Goal: Task Accomplishment & Management: Complete application form

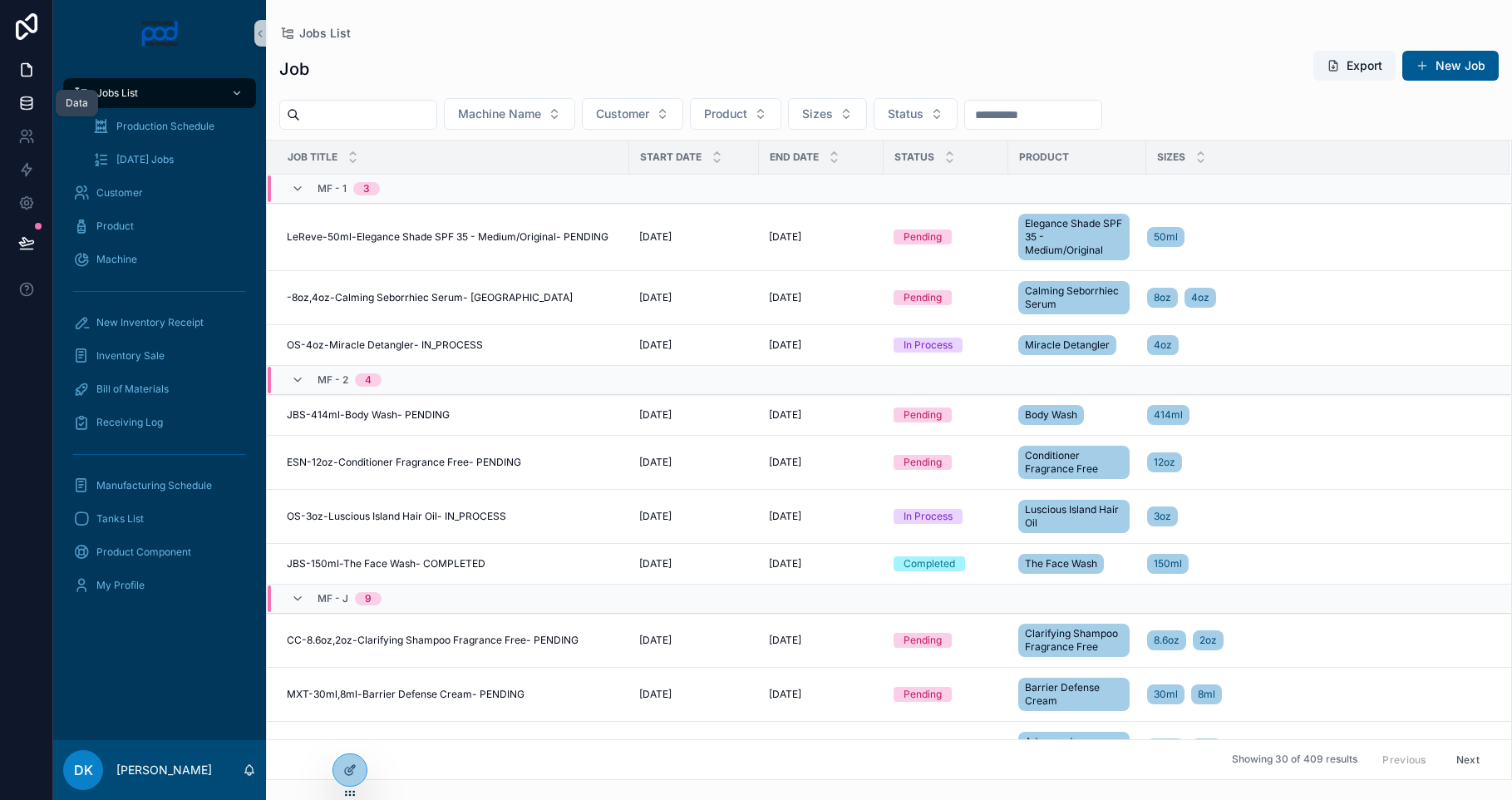
click at [32, 92] on link at bounding box center [26, 103] width 53 height 34
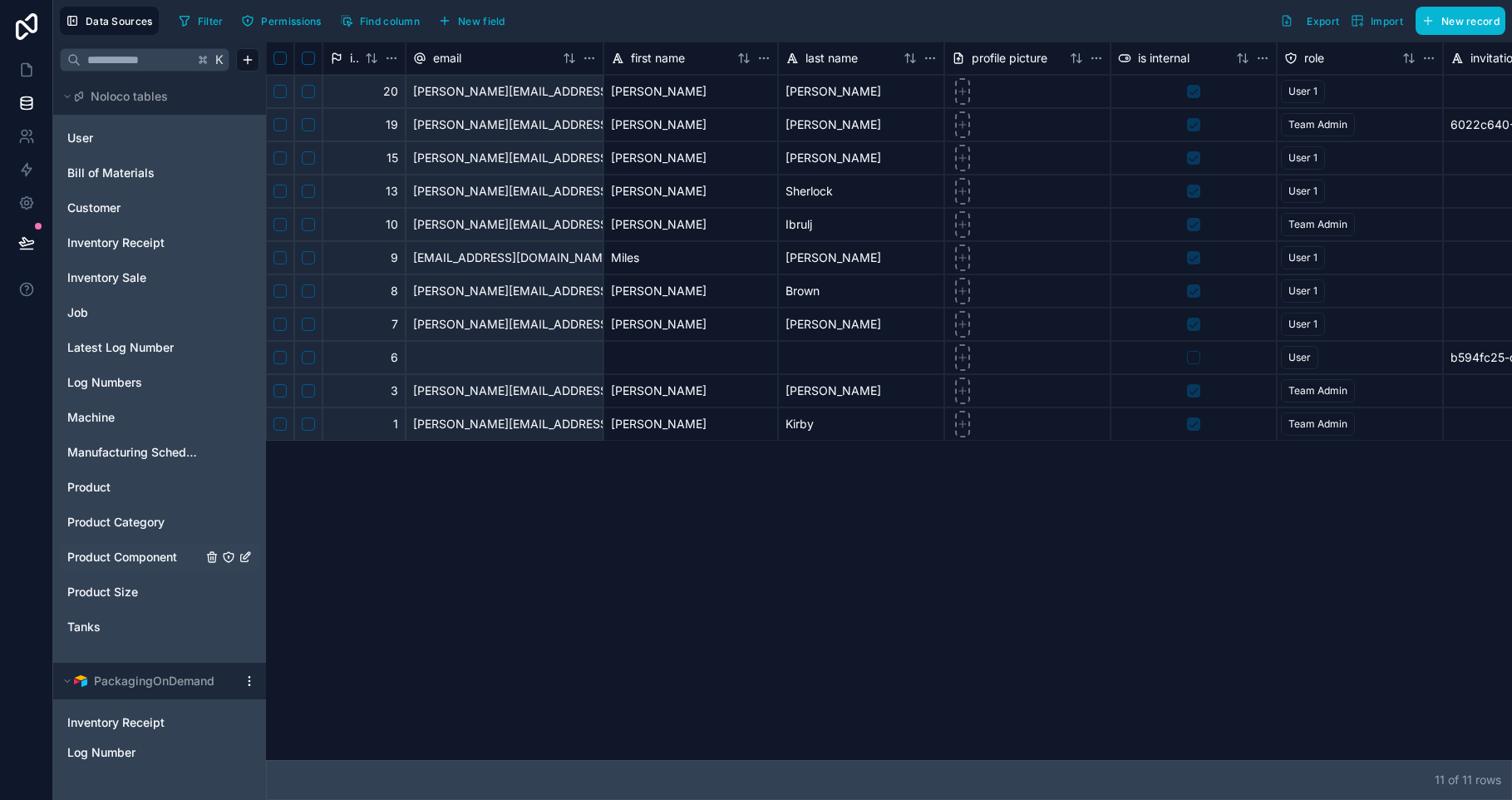
click at [138, 553] on span "Product Component" at bounding box center [121, 557] width 109 height 16
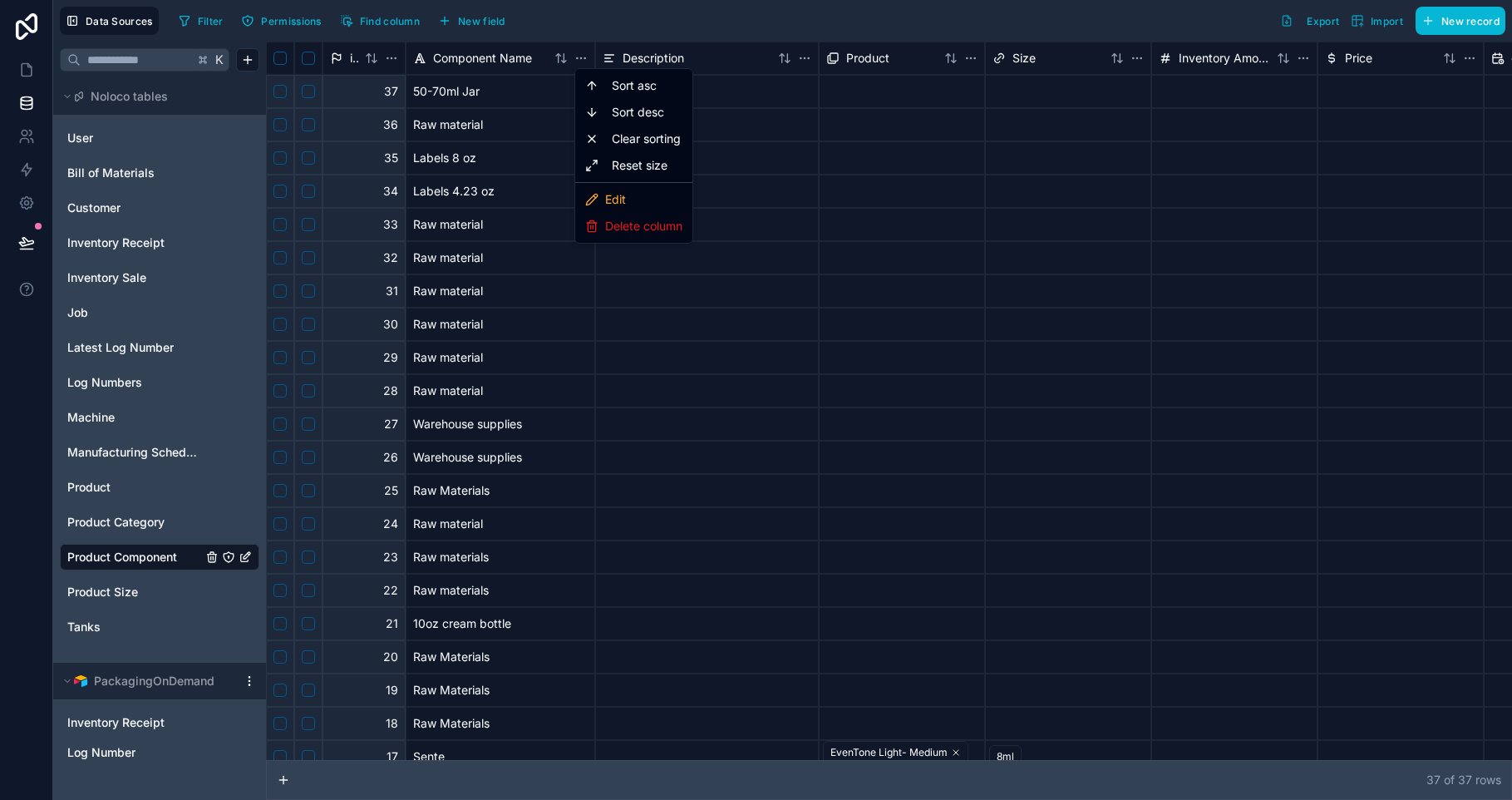
click at [659, 59] on html "Data Sources Filter Permissions Find column New field Export Import New record …" at bounding box center [756, 400] width 1512 height 800
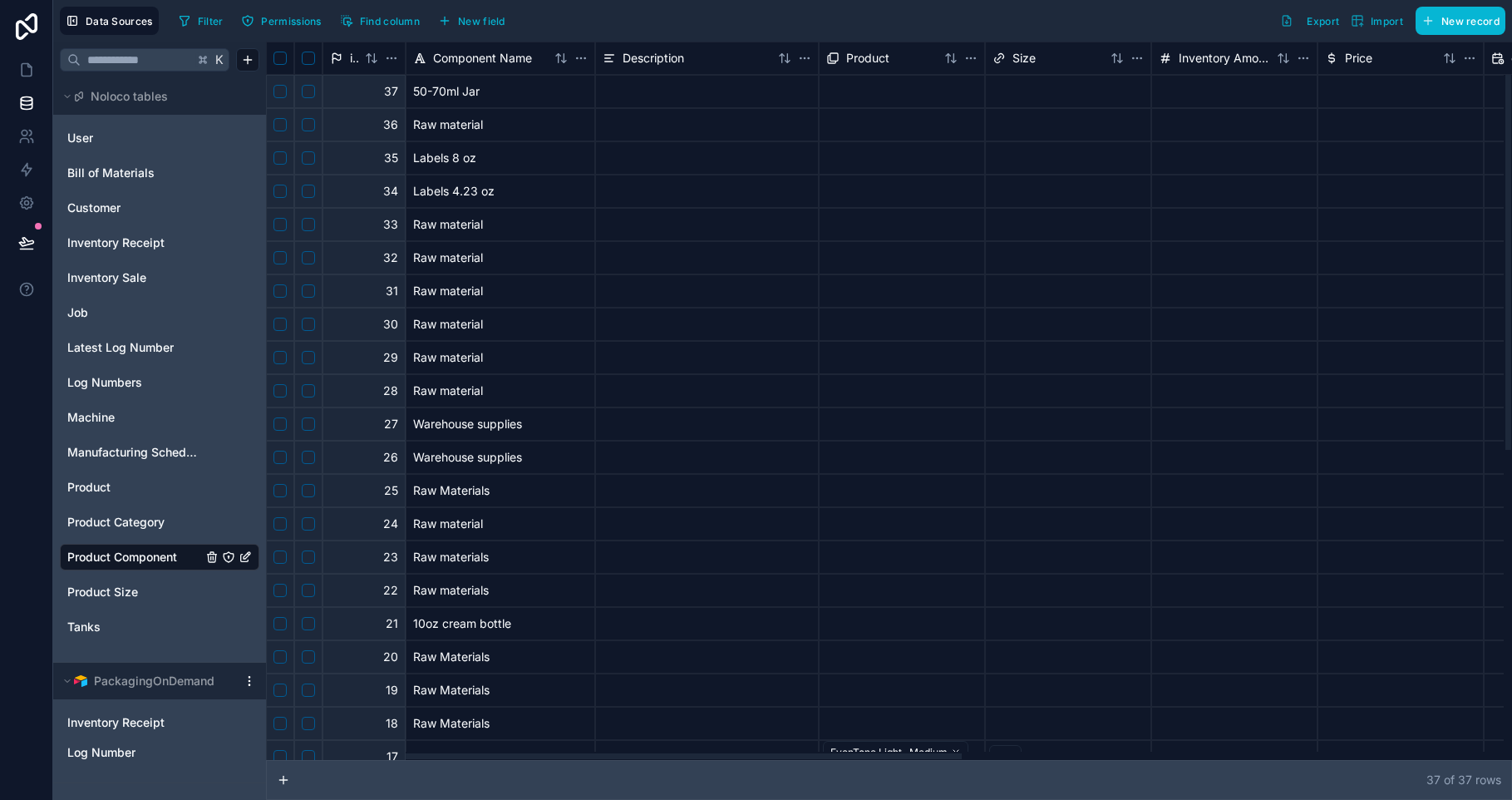
click at [659, 59] on span "Description" at bounding box center [653, 58] width 61 height 16
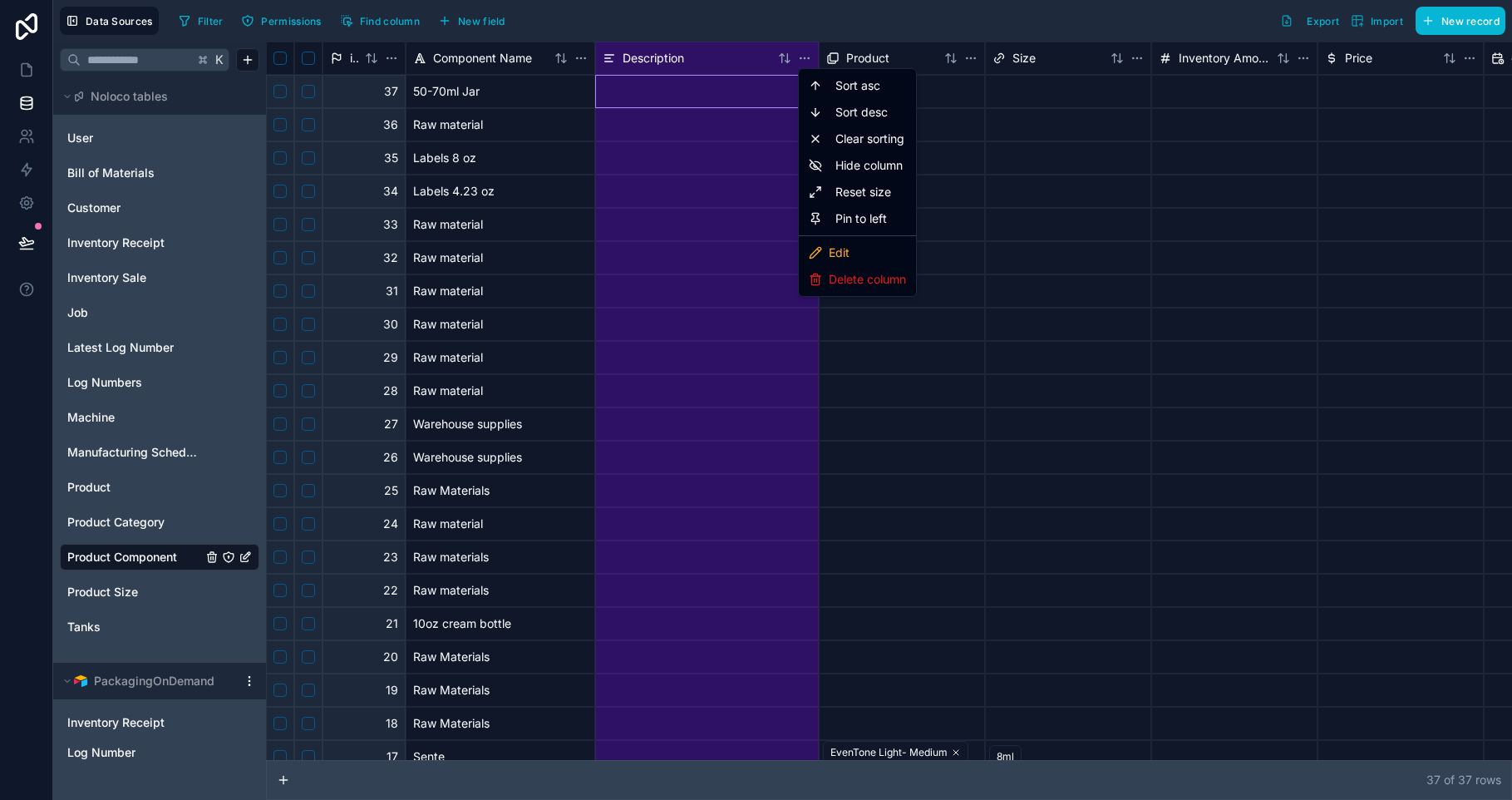
click at [423, 57] on html "Data Sources Filter Permissions Find column New field Export Import New record …" at bounding box center [756, 400] width 1512 height 800
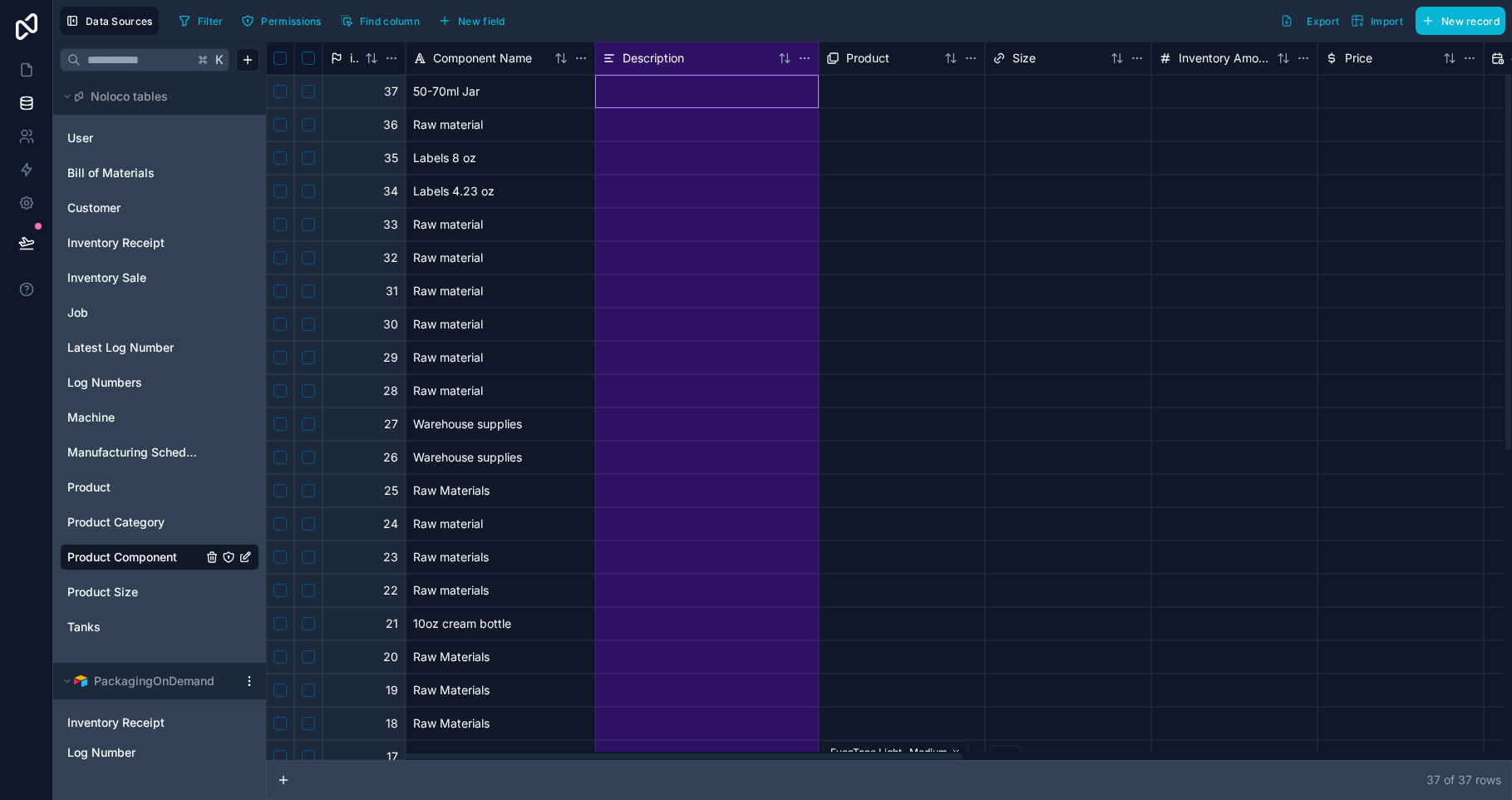
click at [356, 55] on span "id" at bounding box center [354, 58] width 9 height 16
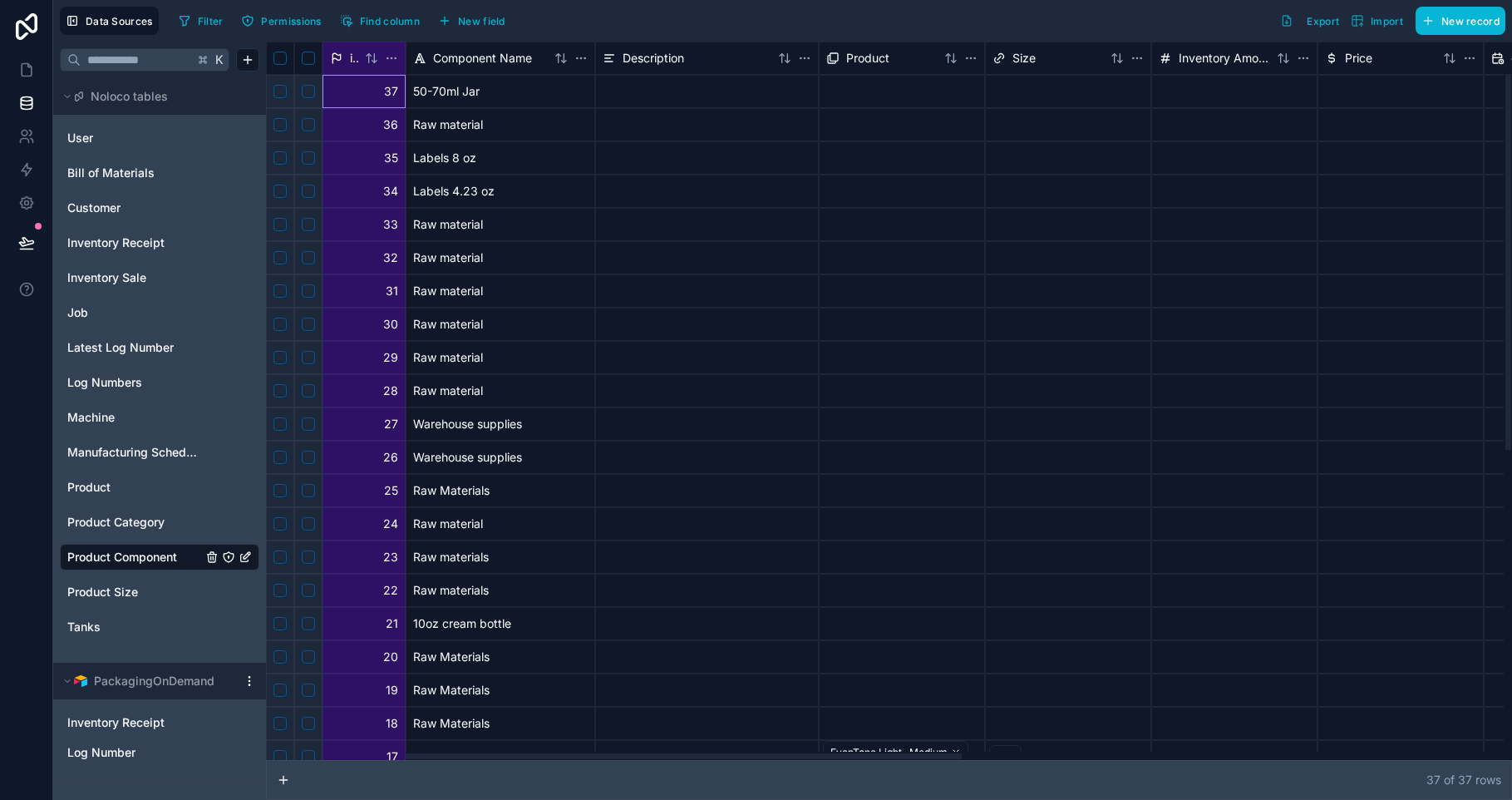
drag, startPoint x: 458, startPoint y: 59, endPoint x: 470, endPoint y: 59, distance: 12.0
click at [464, 61] on span "Component Name" at bounding box center [482, 58] width 99 height 16
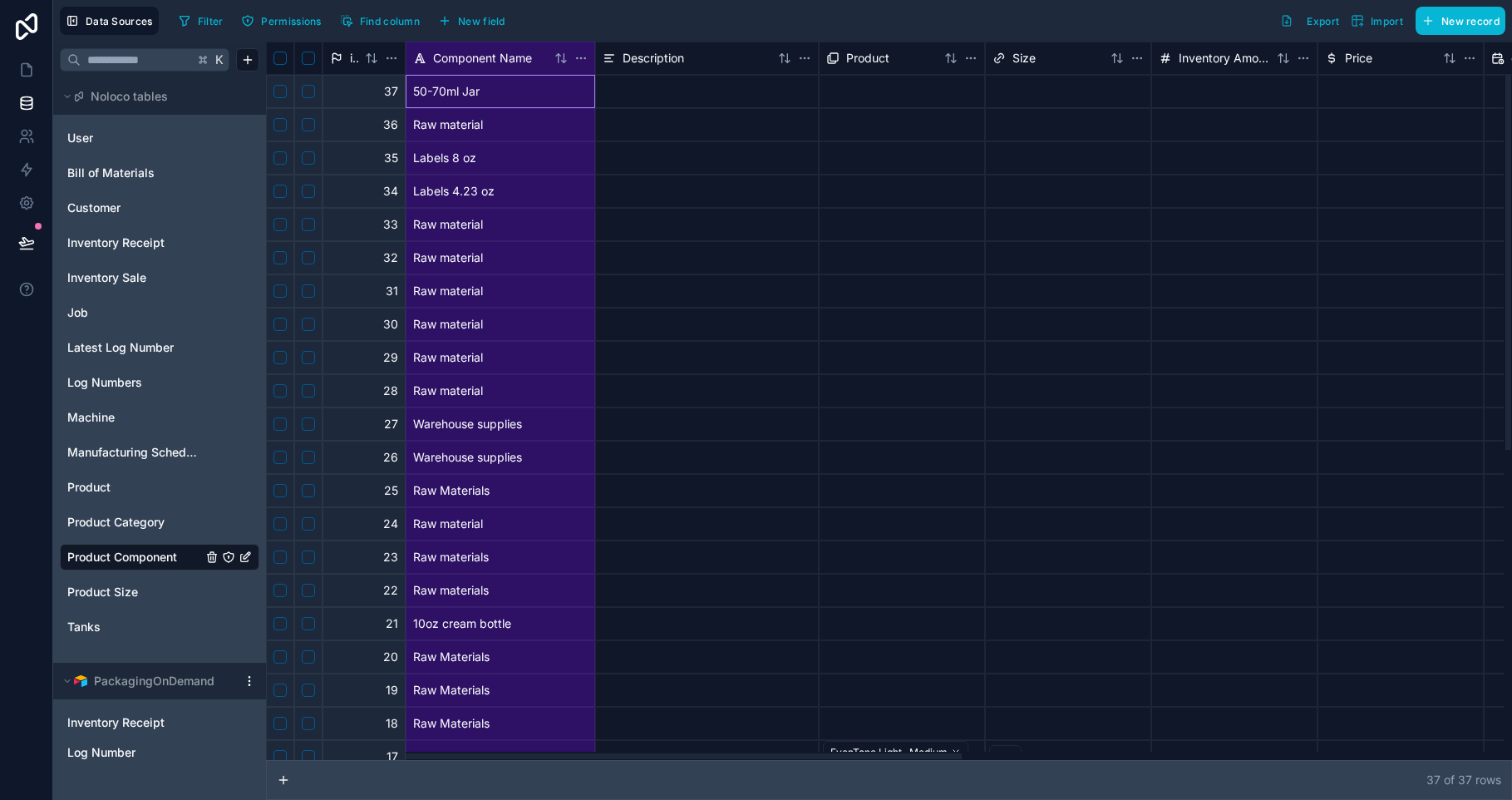
click at [628, 72] on div "Description" at bounding box center [706, 58] width 223 height 34
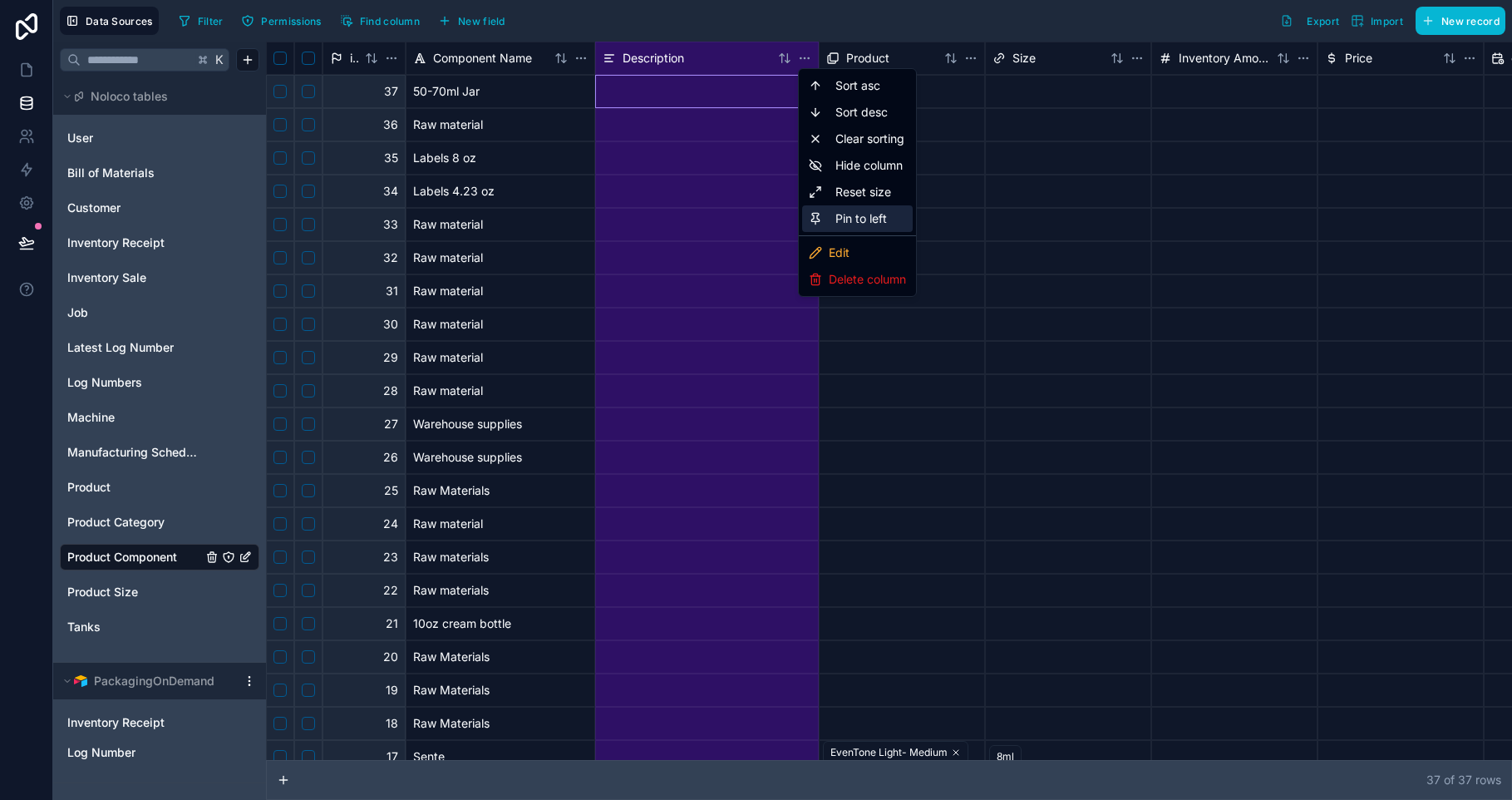
click at [864, 222] on div "Pin to left" at bounding box center [857, 218] width 110 height 27
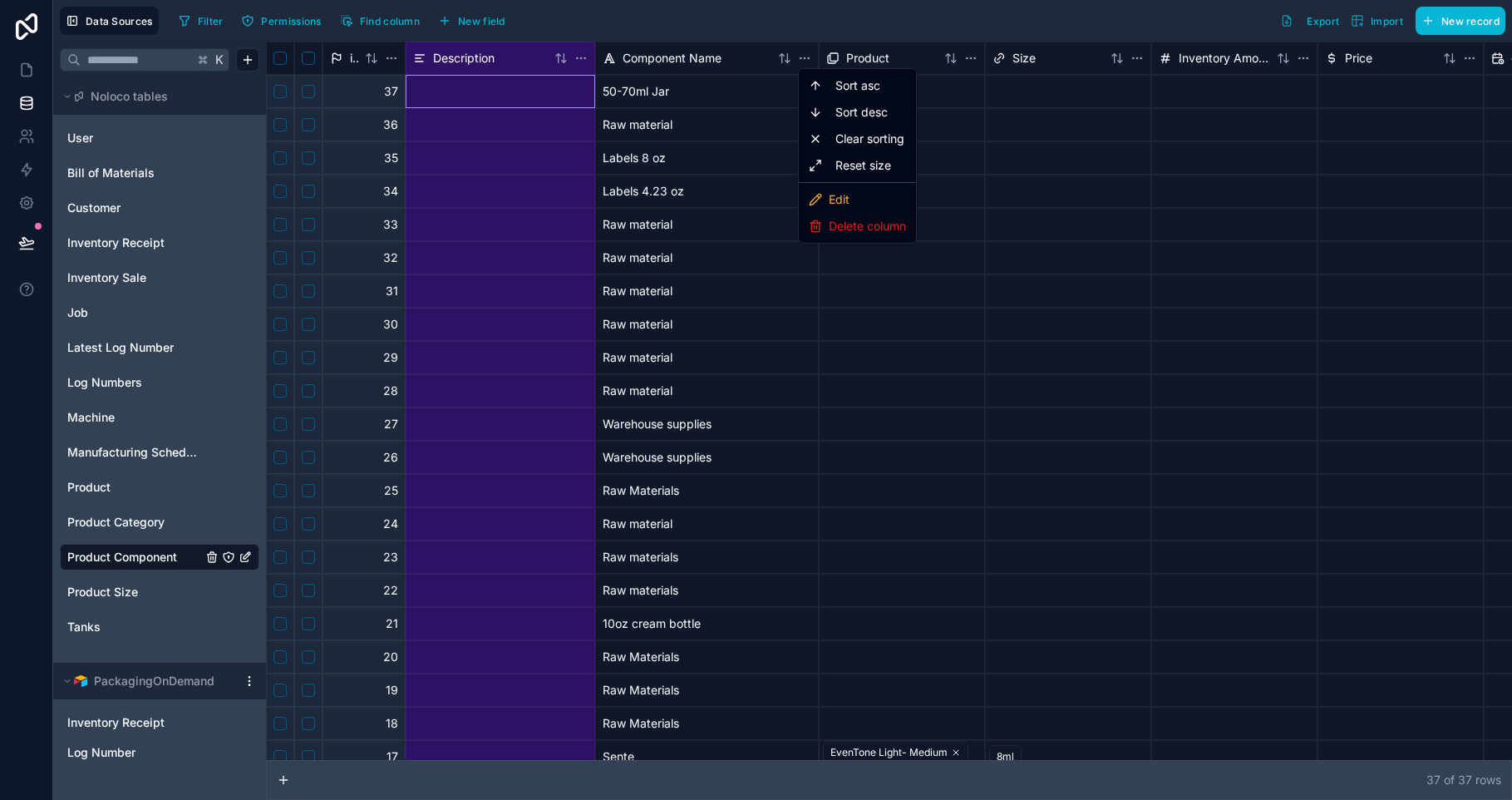
click at [889, 59] on html "Data Sources Filter Permissions Find column New field Export Import New record …" at bounding box center [756, 400] width 1512 height 800
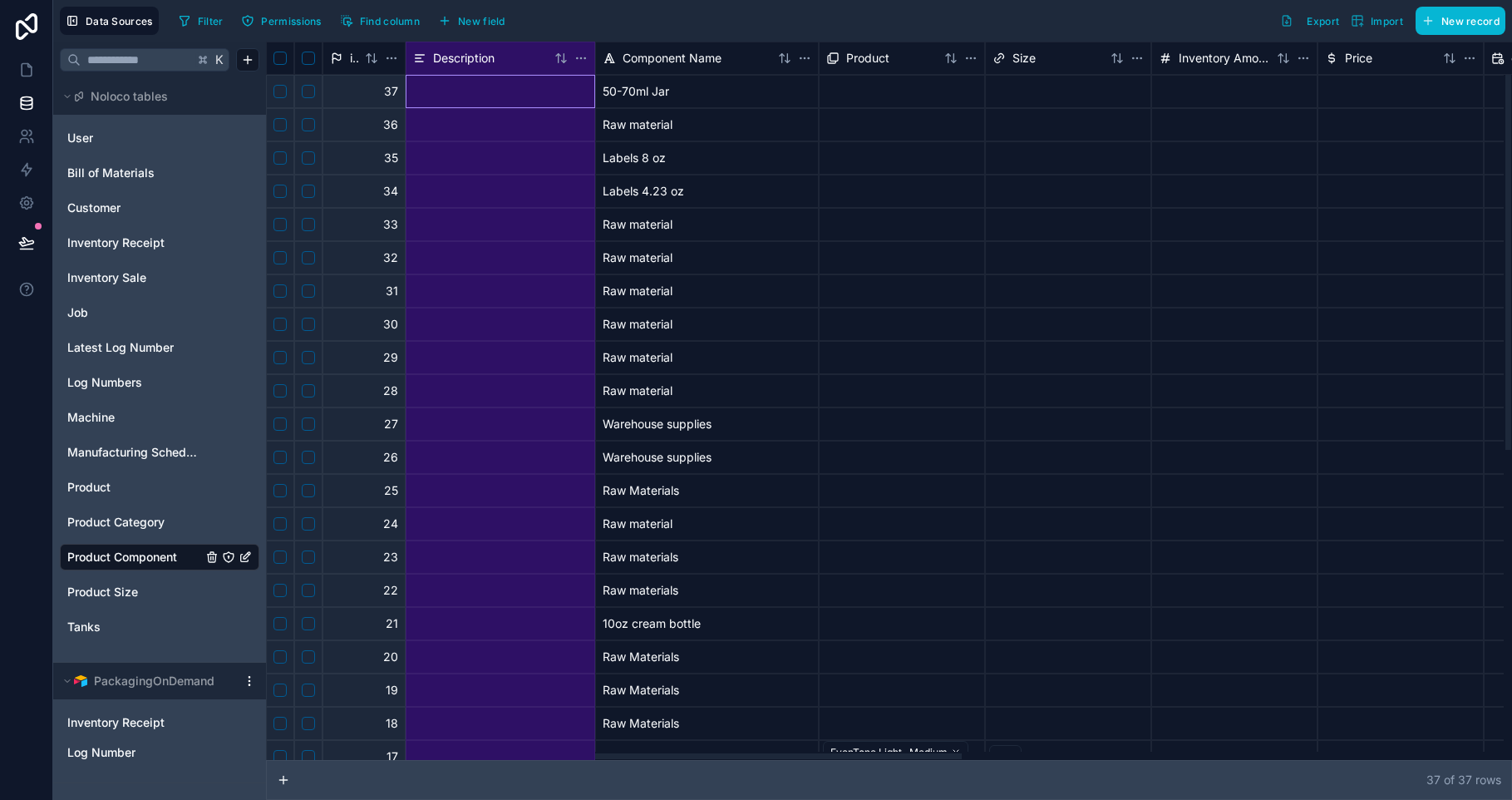
click at [887, 58] on span "Product" at bounding box center [868, 58] width 43 height 16
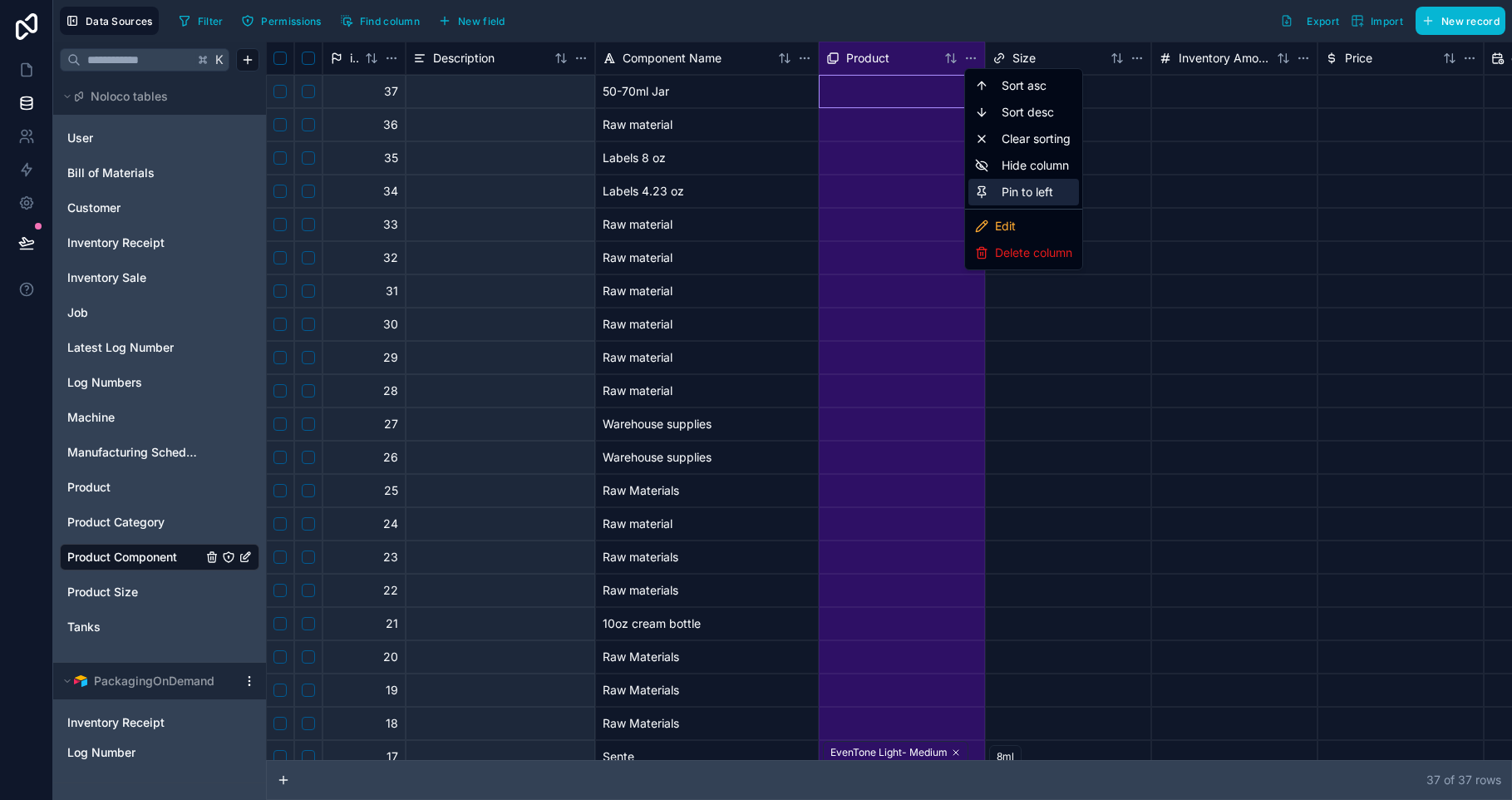
click at [1066, 197] on div "Pin to left" at bounding box center [1024, 191] width 110 height 27
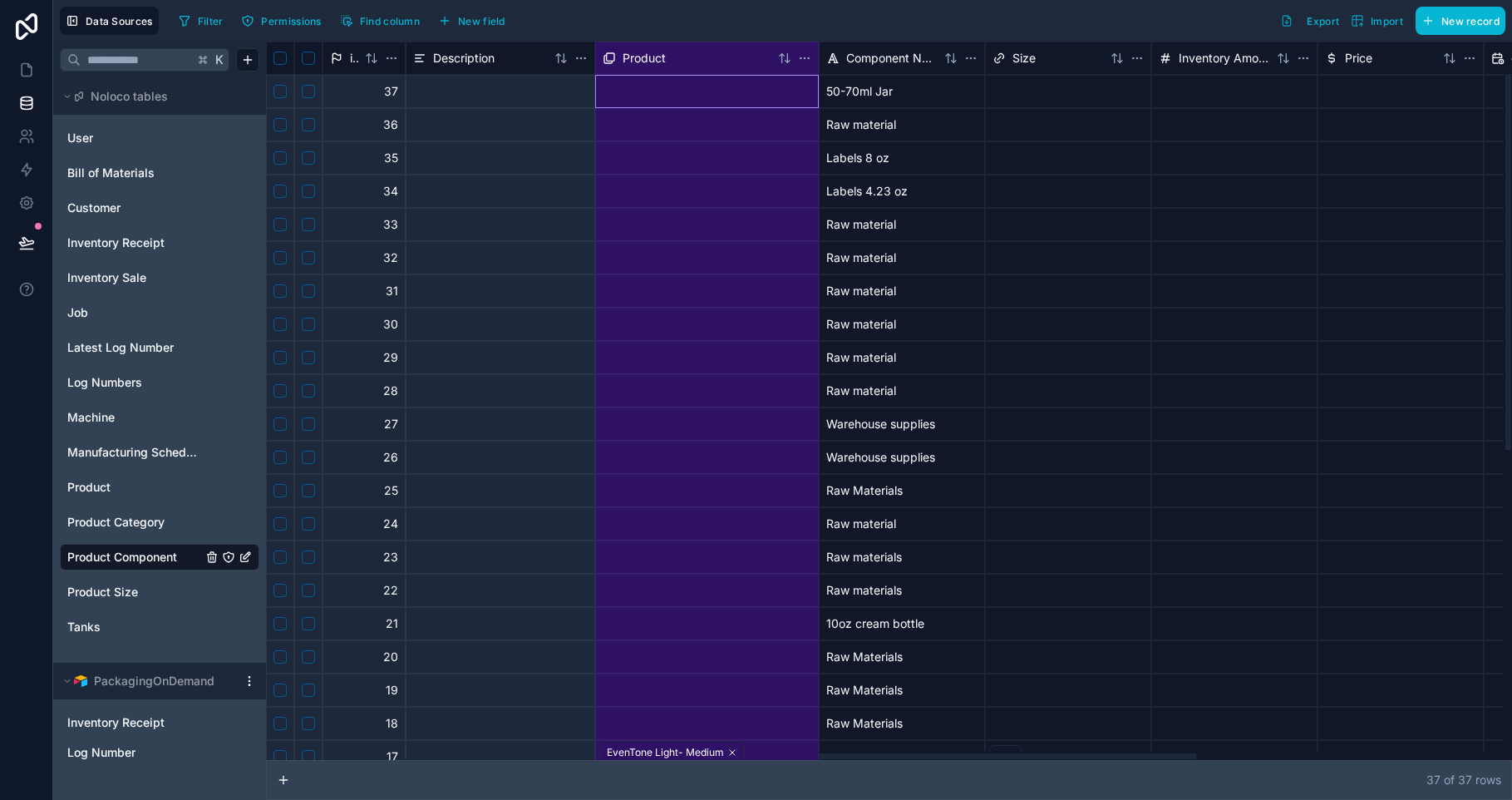
scroll to position [0, 969]
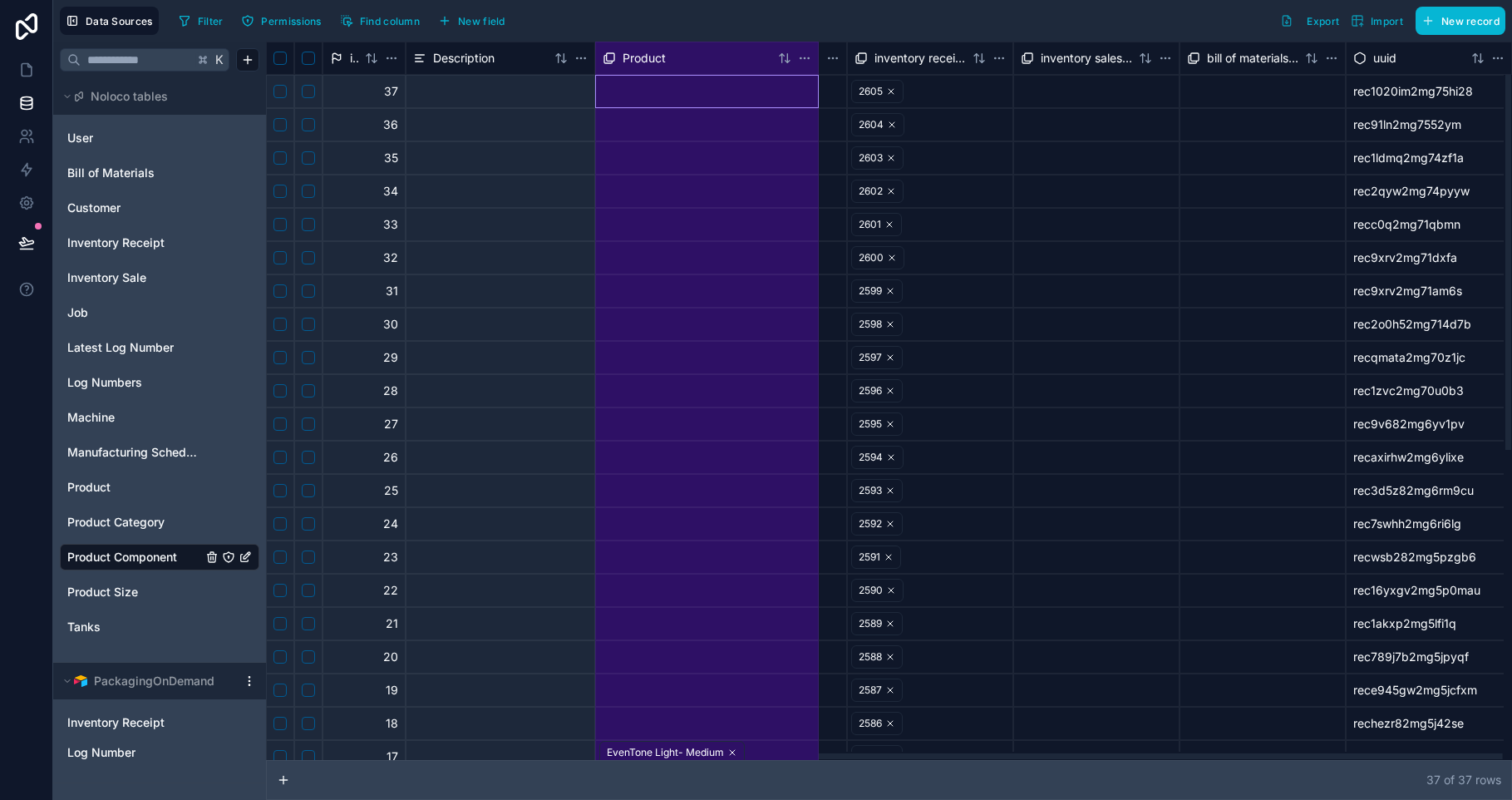
click at [1503, 760] on div at bounding box center [885, 756] width 1237 height 9
click at [1074, 183] on div "Pin to left" at bounding box center [1051, 191] width 109 height 27
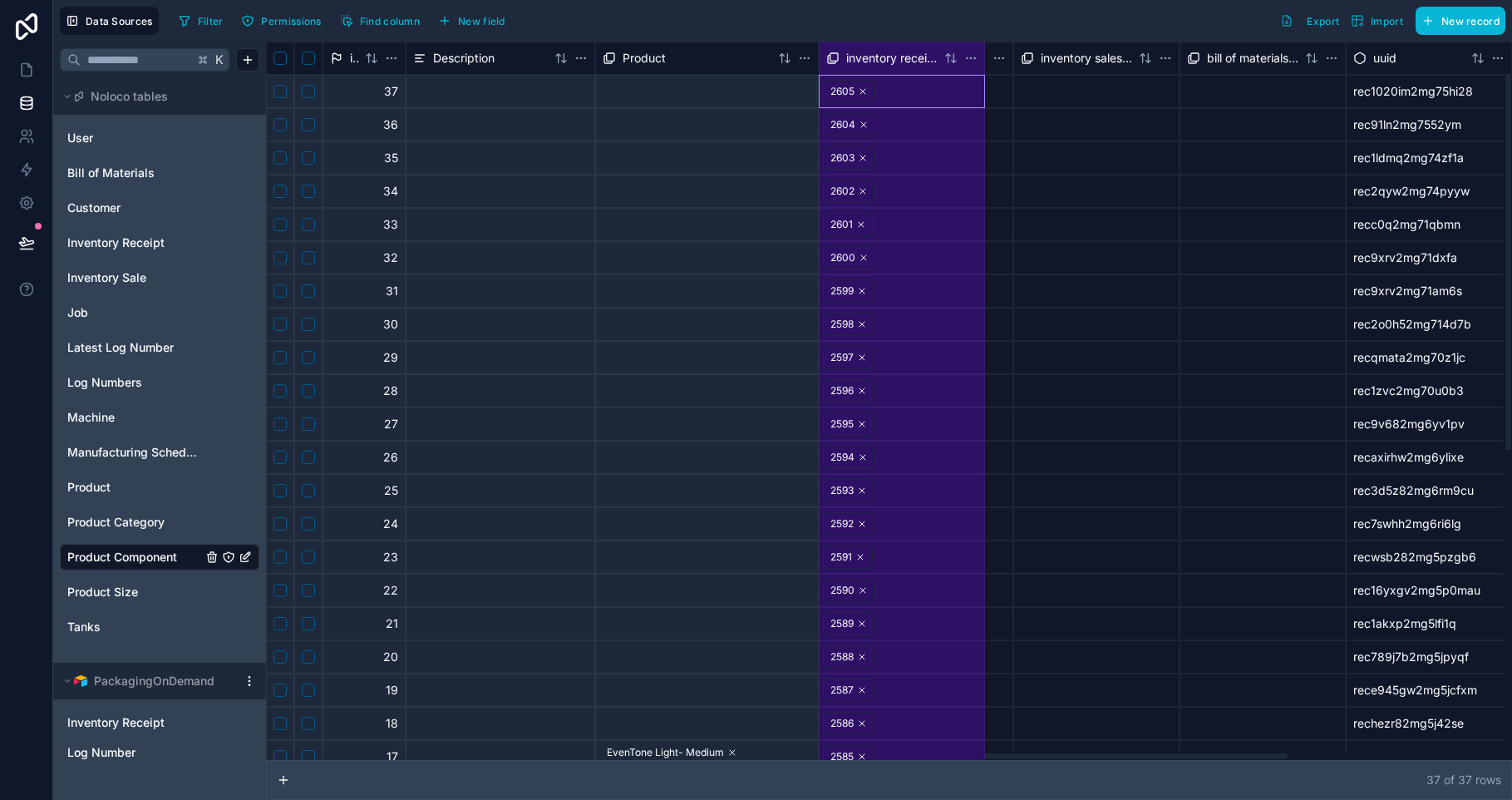
scroll to position [0, 554]
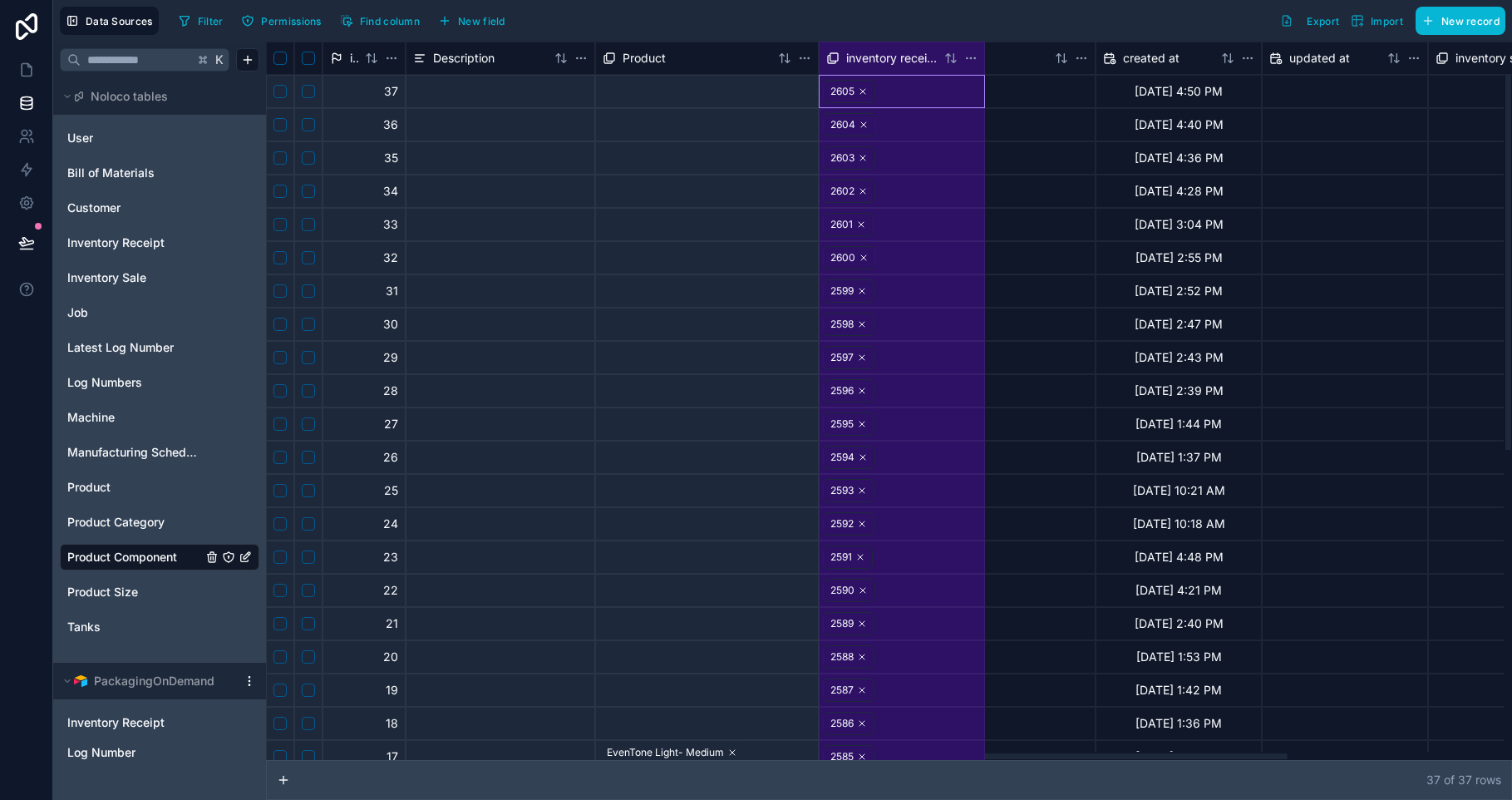
drag, startPoint x: 1036, startPoint y: 759, endPoint x: 924, endPoint y: 800, distance: 119.3
click at [924, 760] on div at bounding box center [885, 756] width 1237 height 9
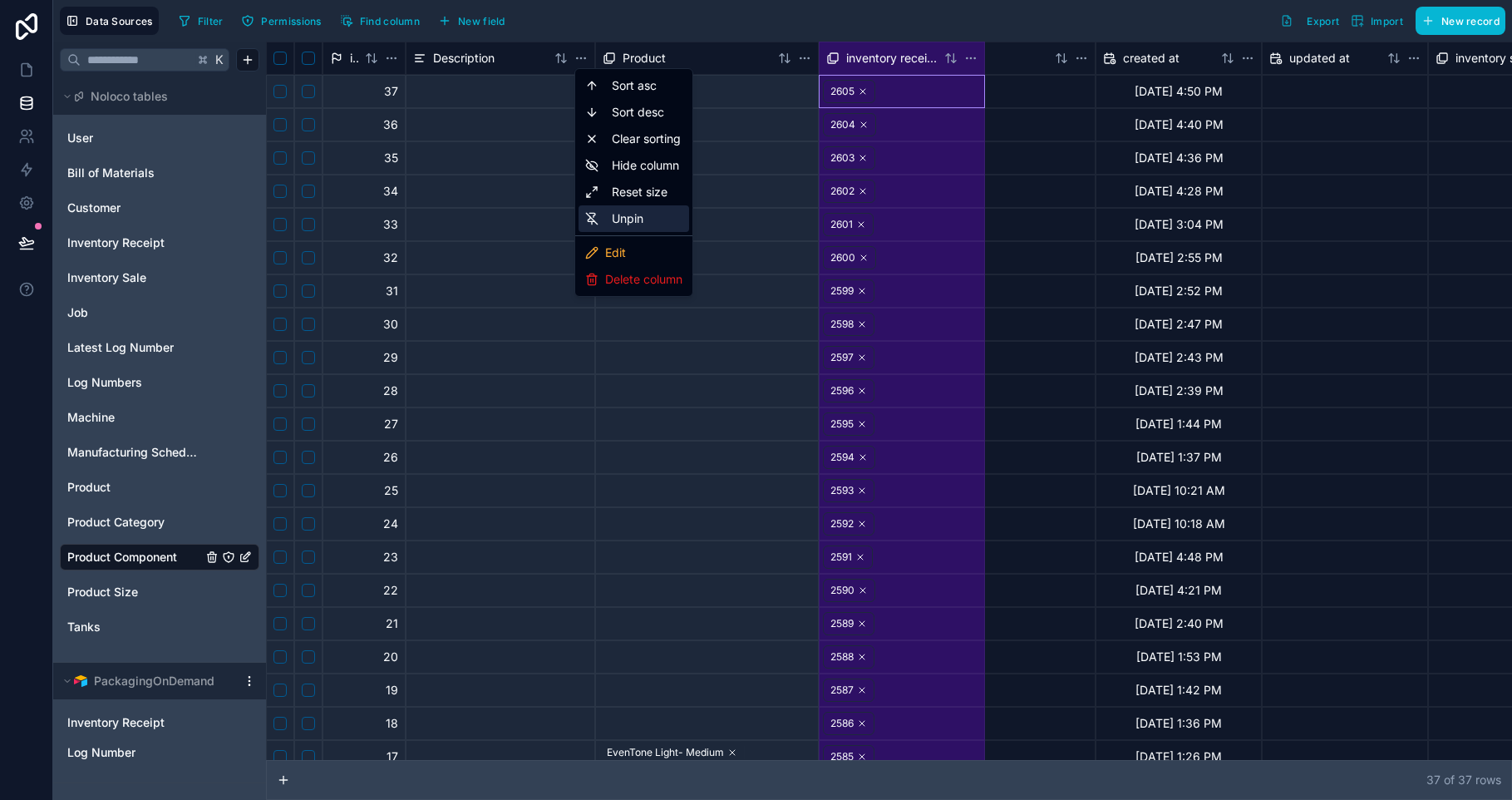
click at [633, 212] on div "Unpin" at bounding box center [633, 218] width 110 height 27
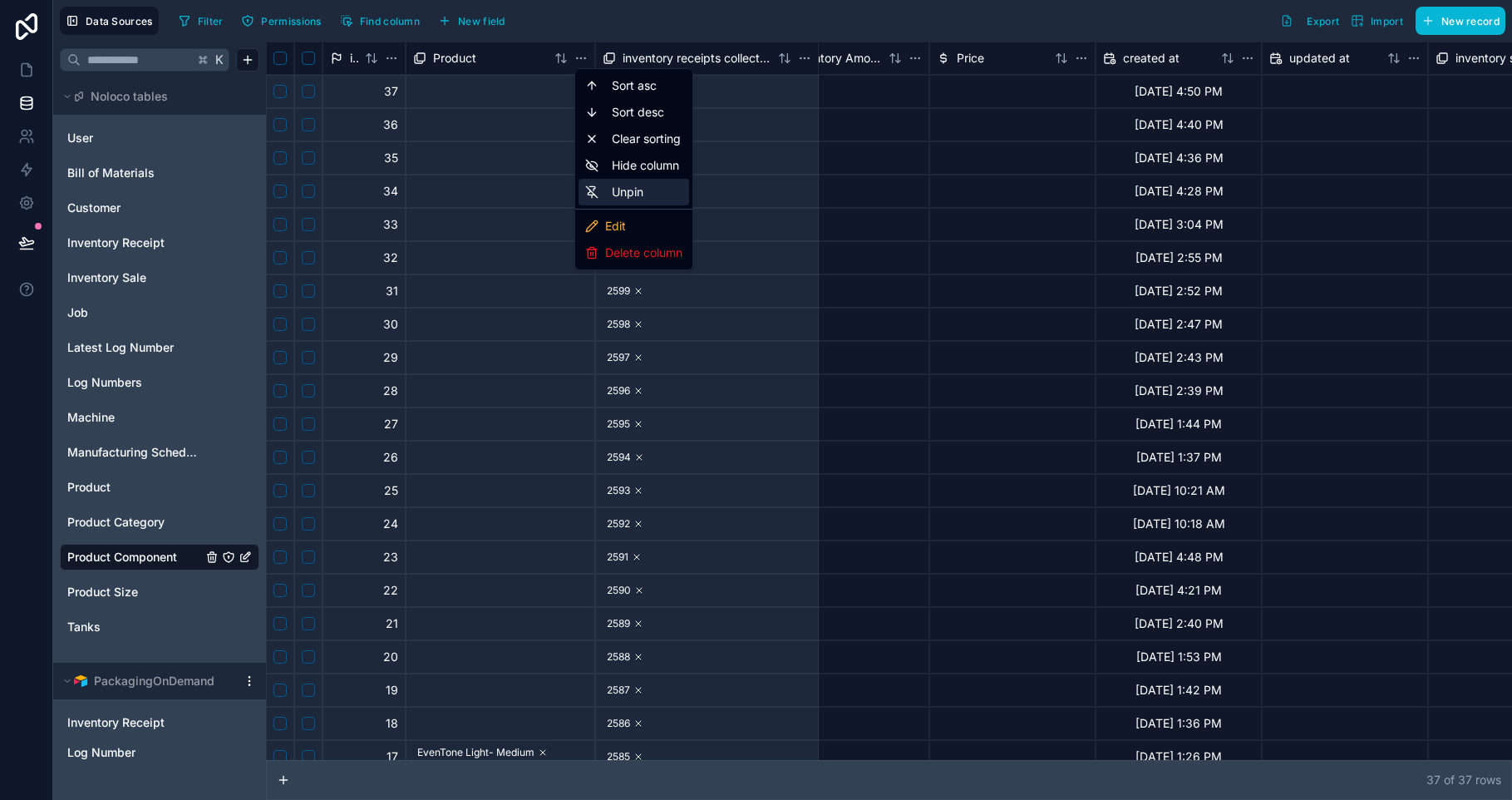
click at [615, 198] on div "Unpin" at bounding box center [633, 191] width 110 height 27
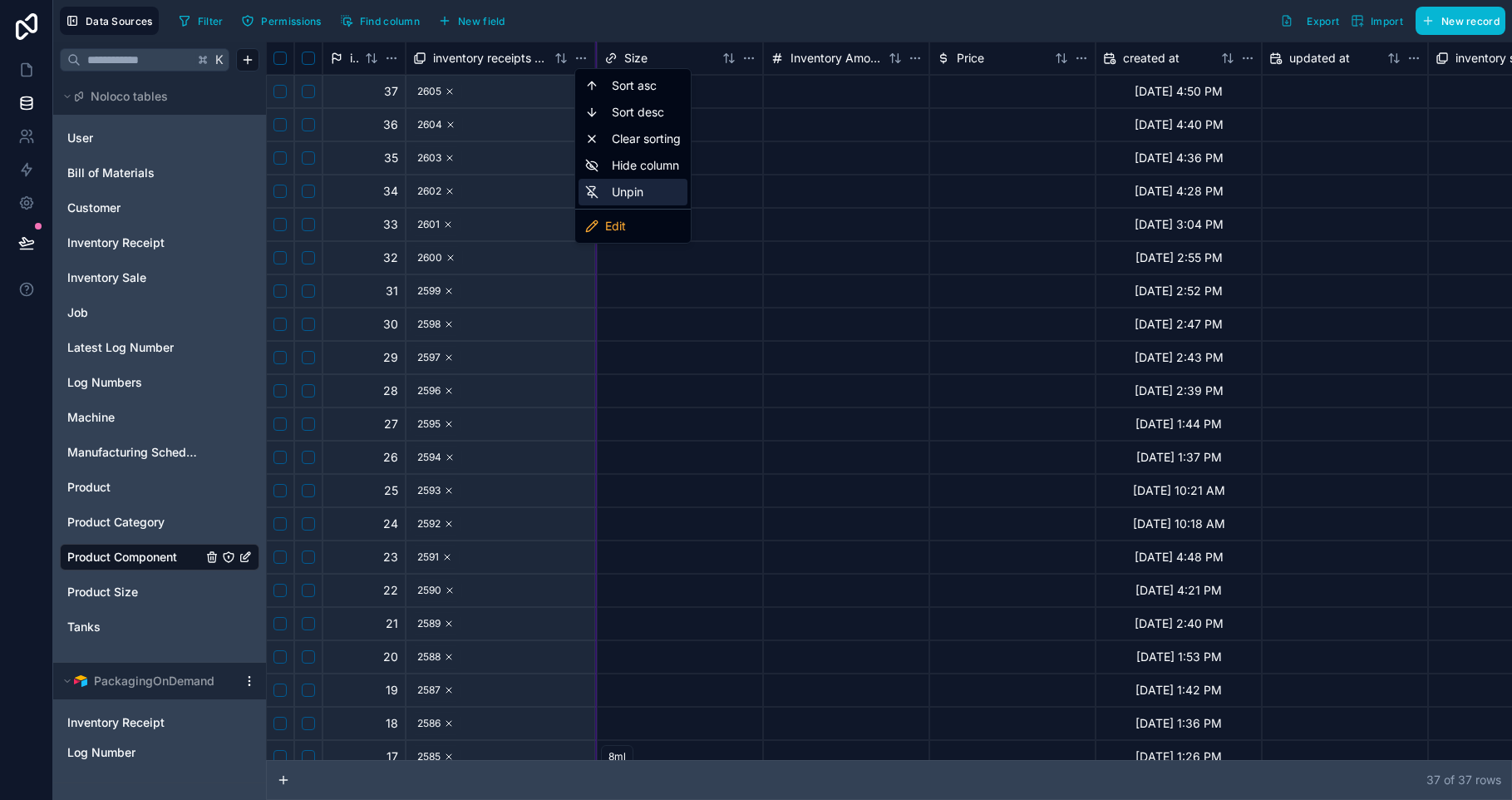
click at [616, 197] on div "Unpin" at bounding box center [632, 191] width 109 height 27
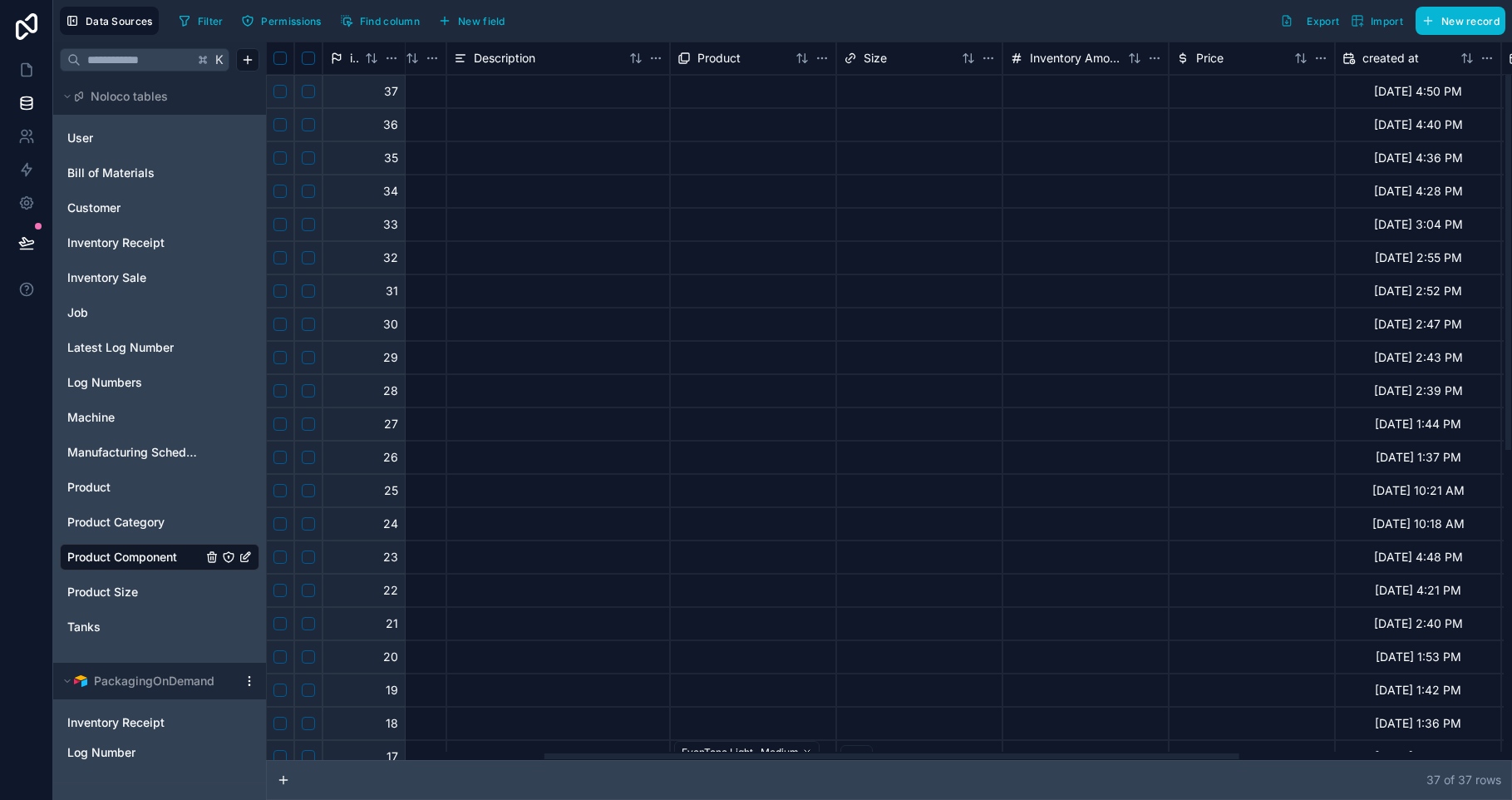
scroll to position [0, 0]
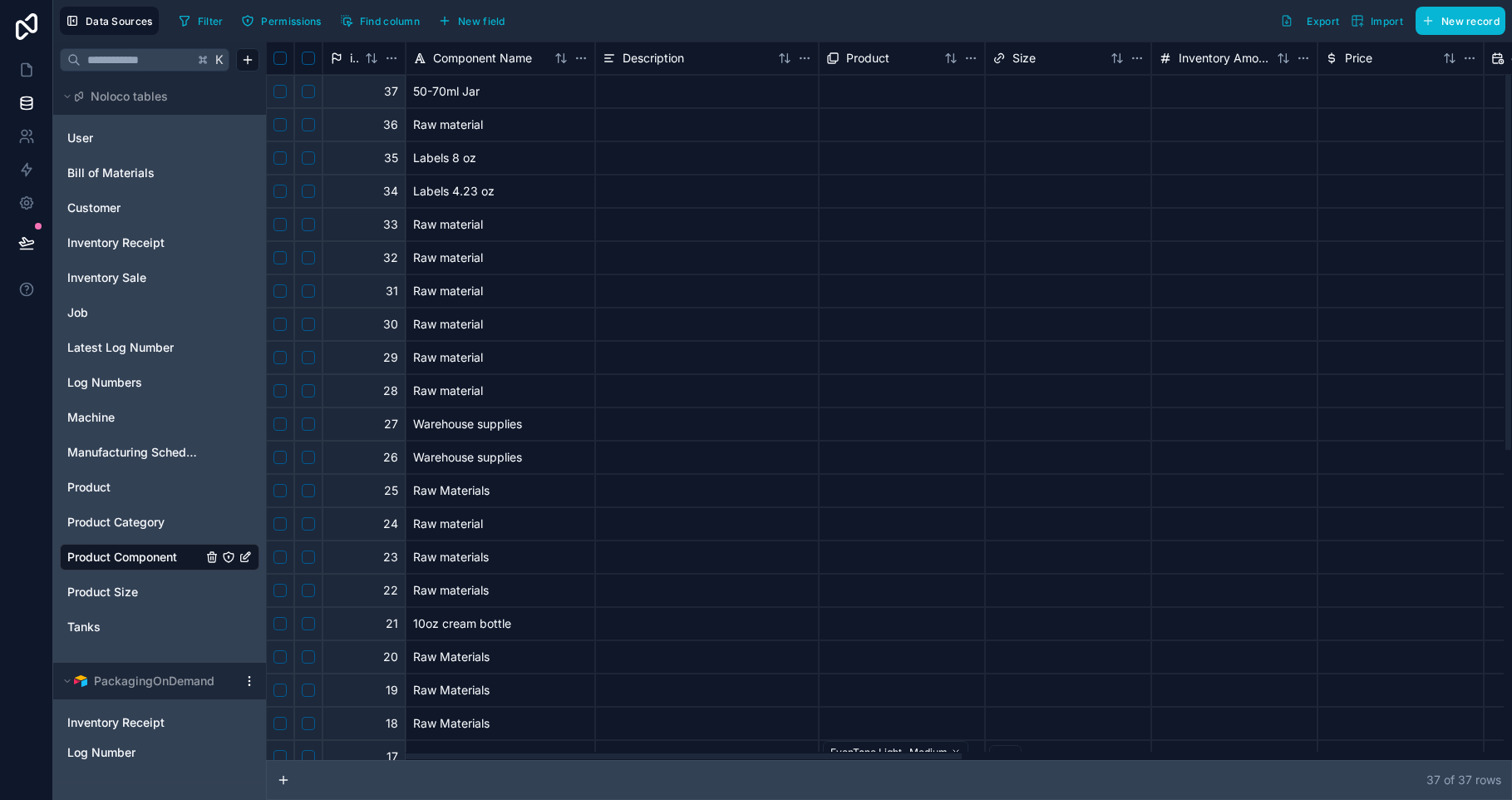
drag, startPoint x: 1201, startPoint y: 754, endPoint x: 512, endPoint y: 724, distance: 689.7
click at [512, 753] on div at bounding box center [614, 756] width 694 height 6
click at [32, 69] on icon at bounding box center [26, 69] width 16 height 16
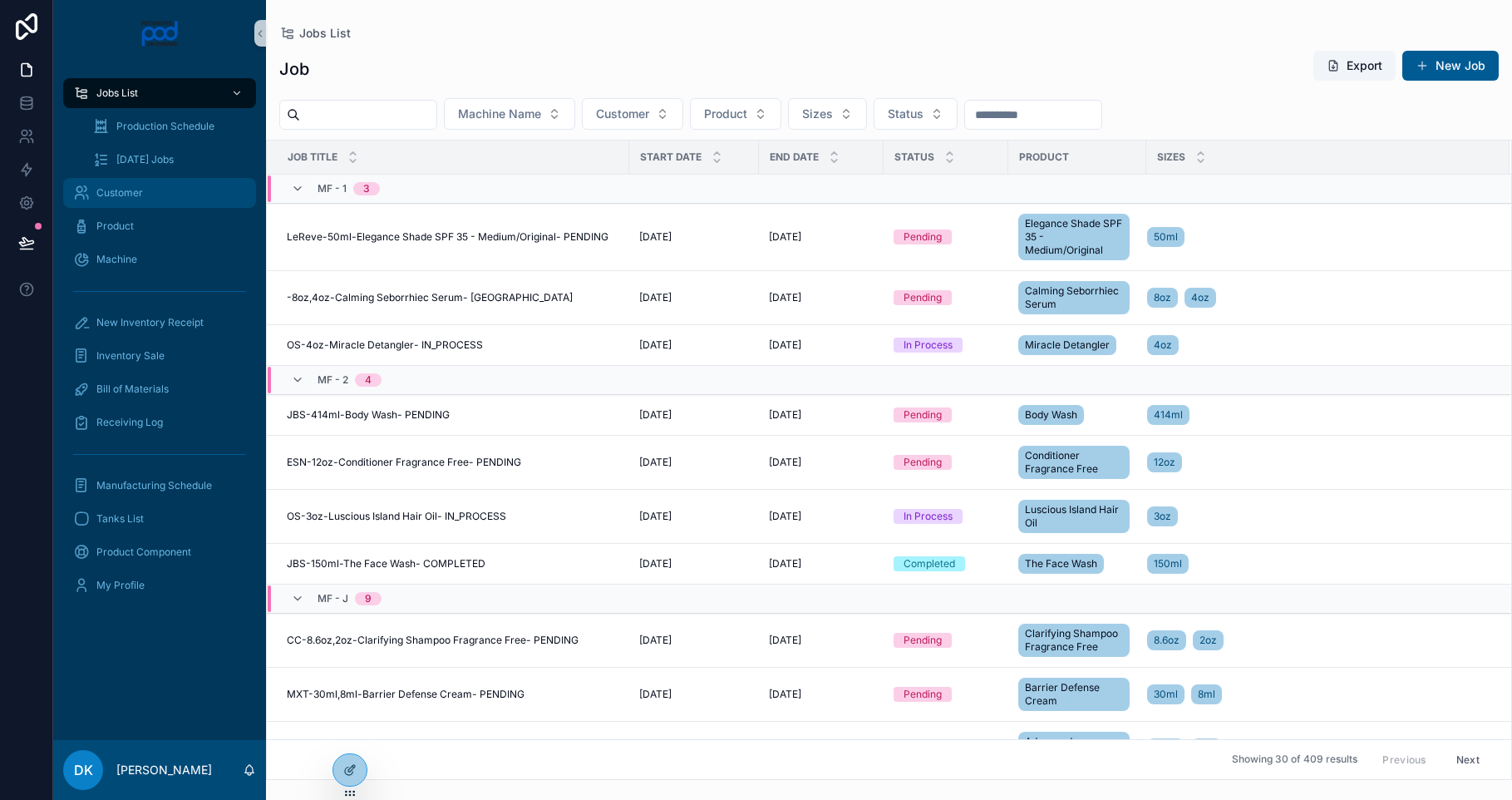
click at [190, 189] on div "Customer" at bounding box center [159, 192] width 173 height 27
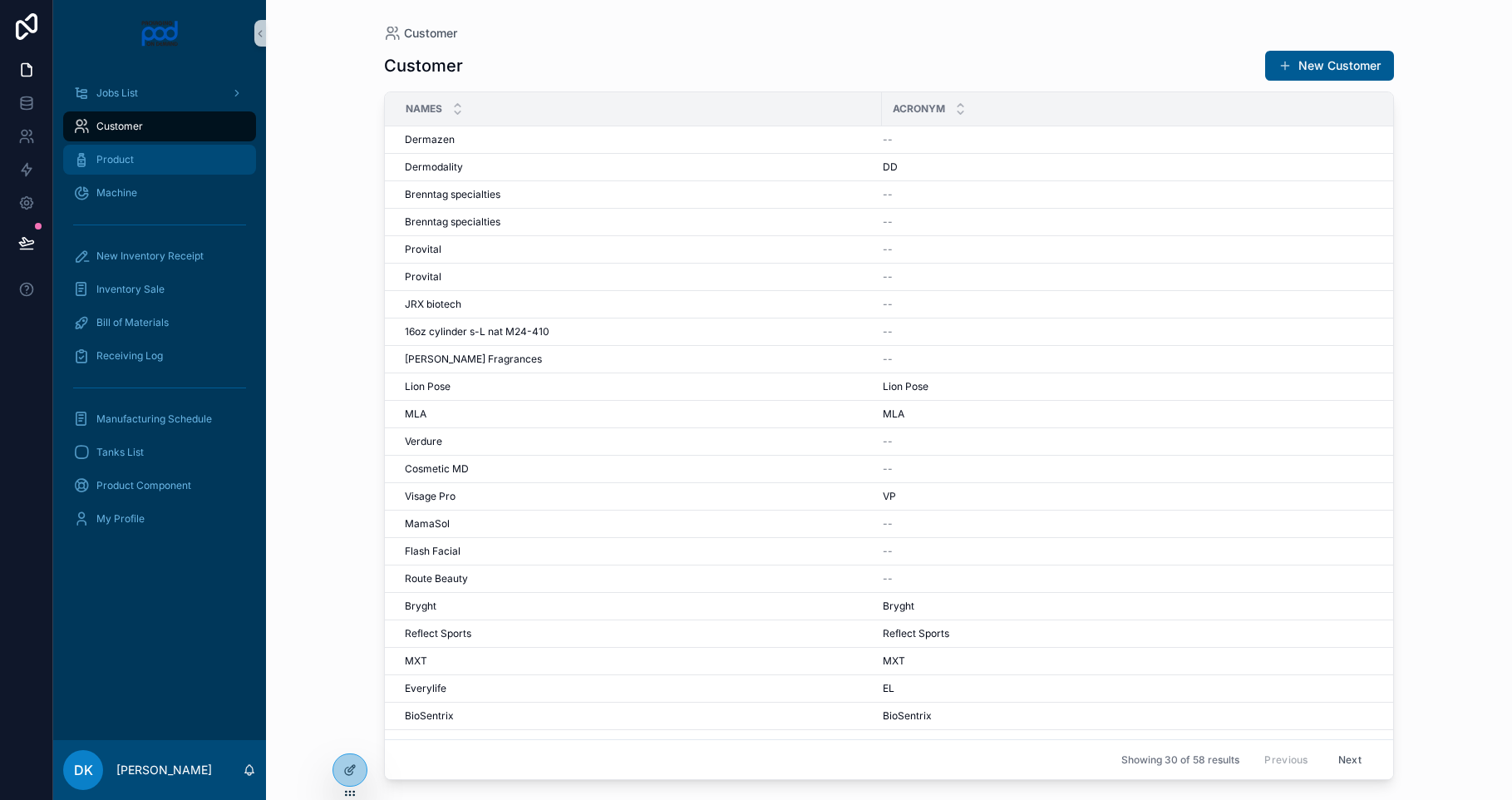
click at [181, 166] on div "Product" at bounding box center [159, 159] width 173 height 27
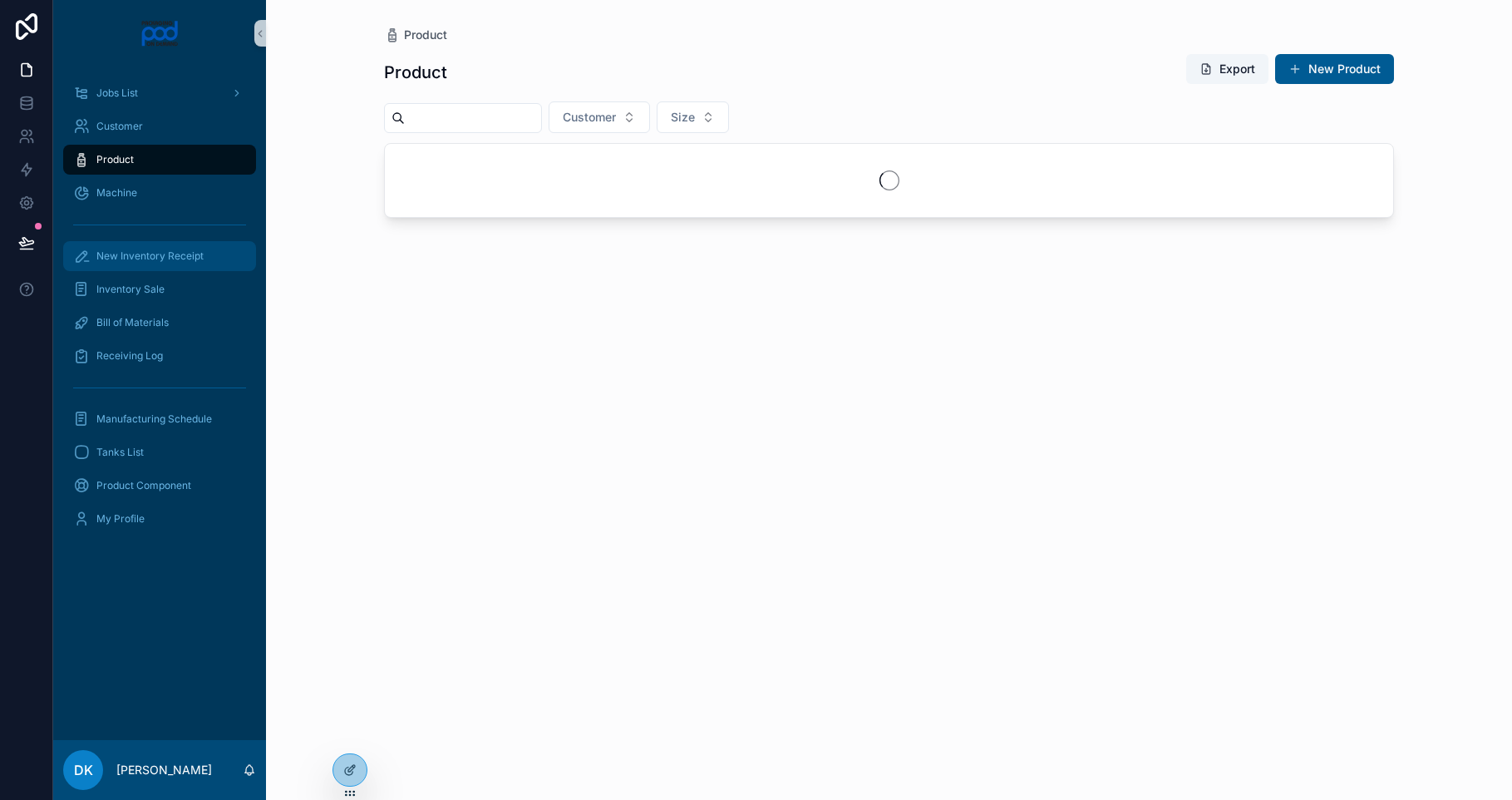
click at [178, 269] on div "New Inventory Receipt" at bounding box center [159, 256] width 173 height 27
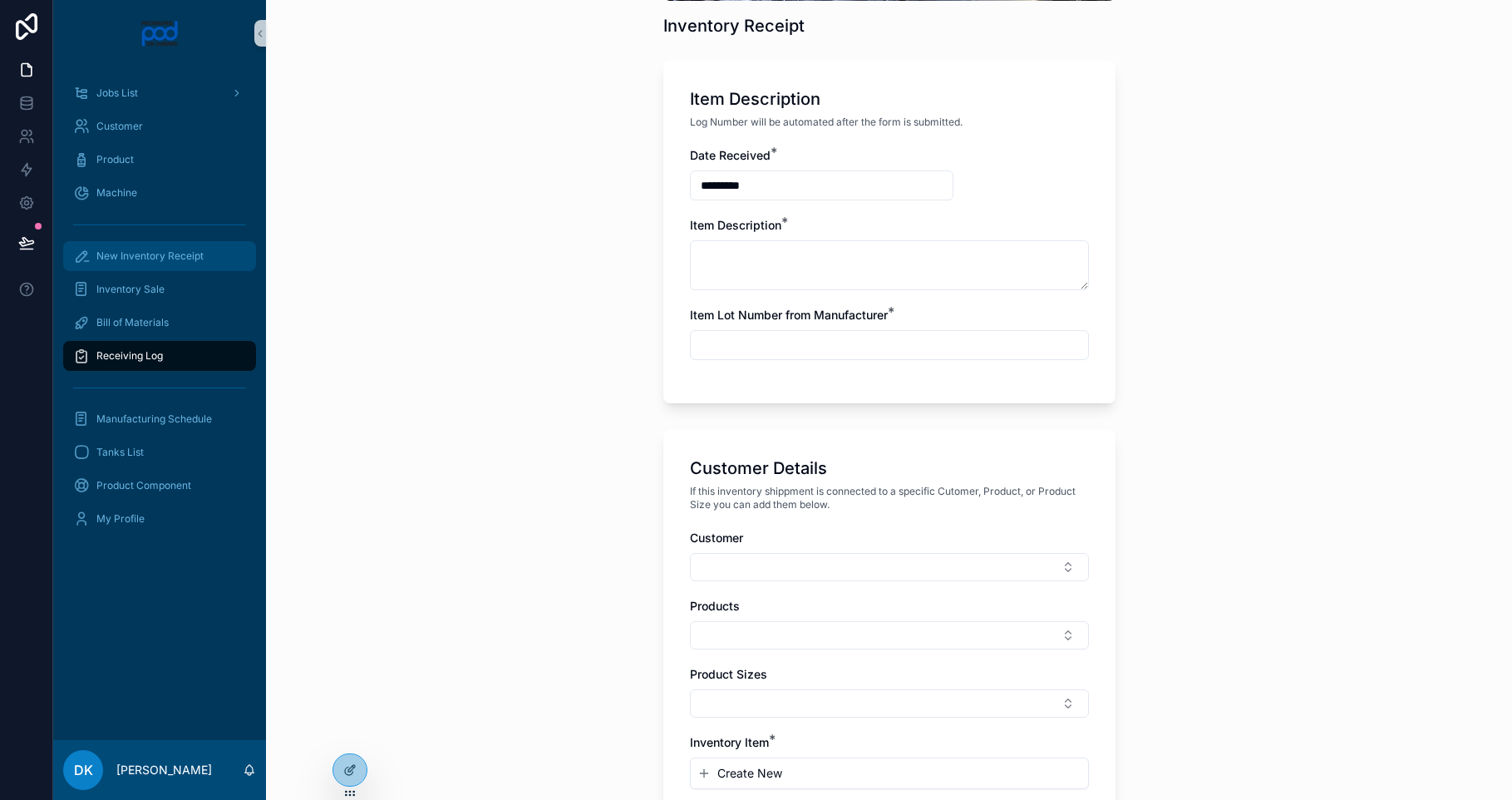
scroll to position [436, 0]
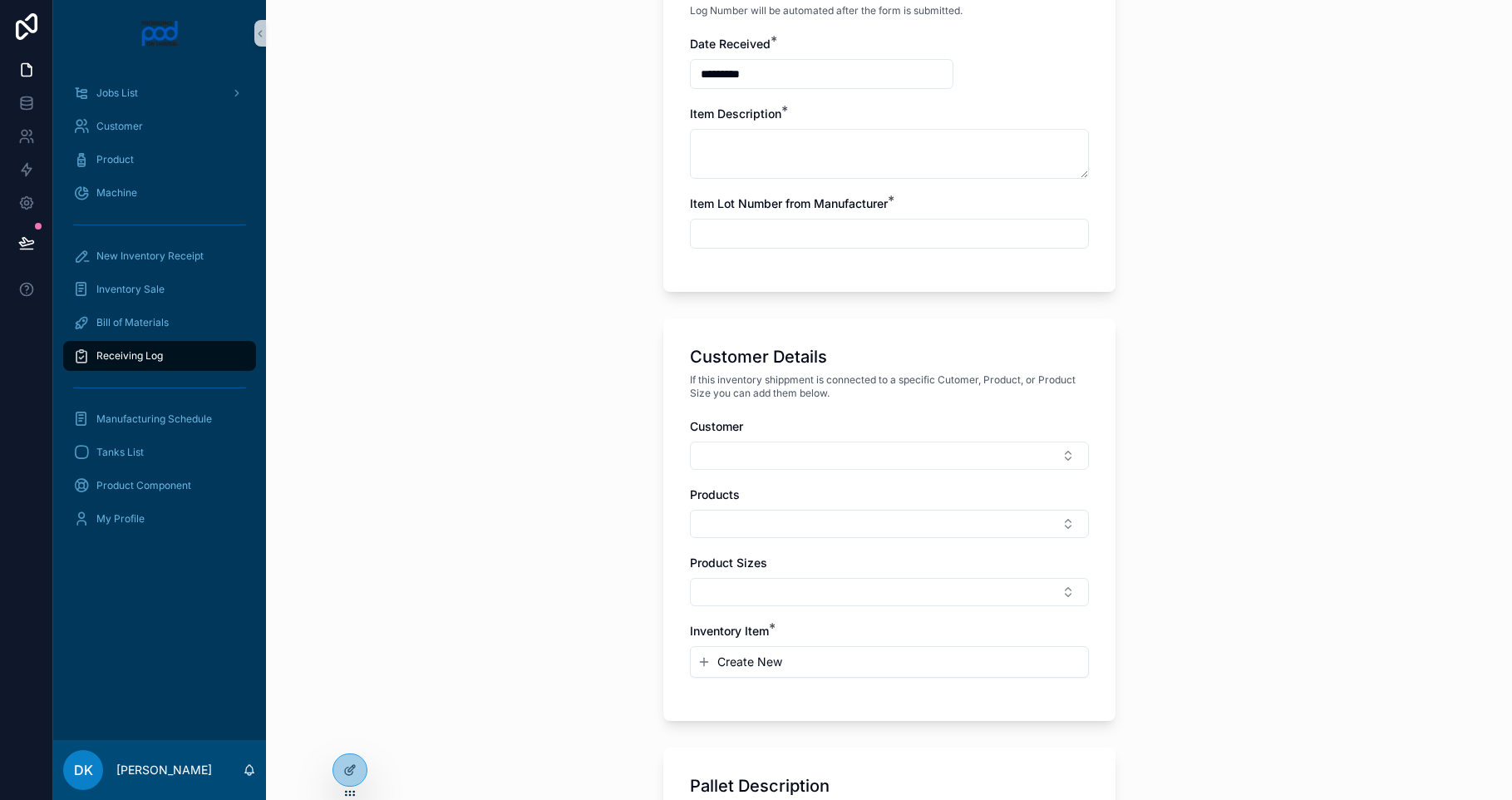
click at [826, 228] on input "scrollable content" at bounding box center [889, 234] width 397 height 23
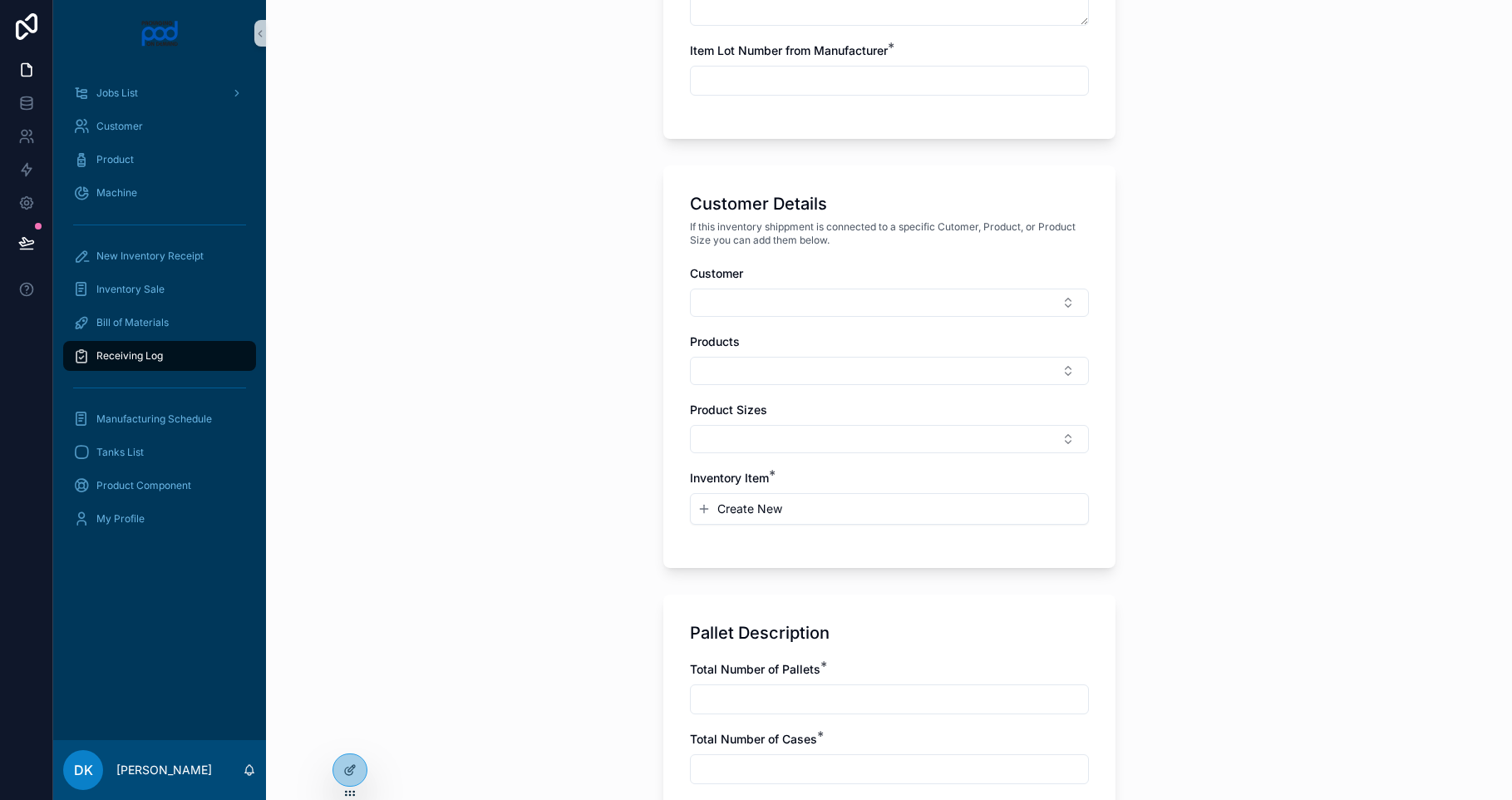
scroll to position [605, 0]
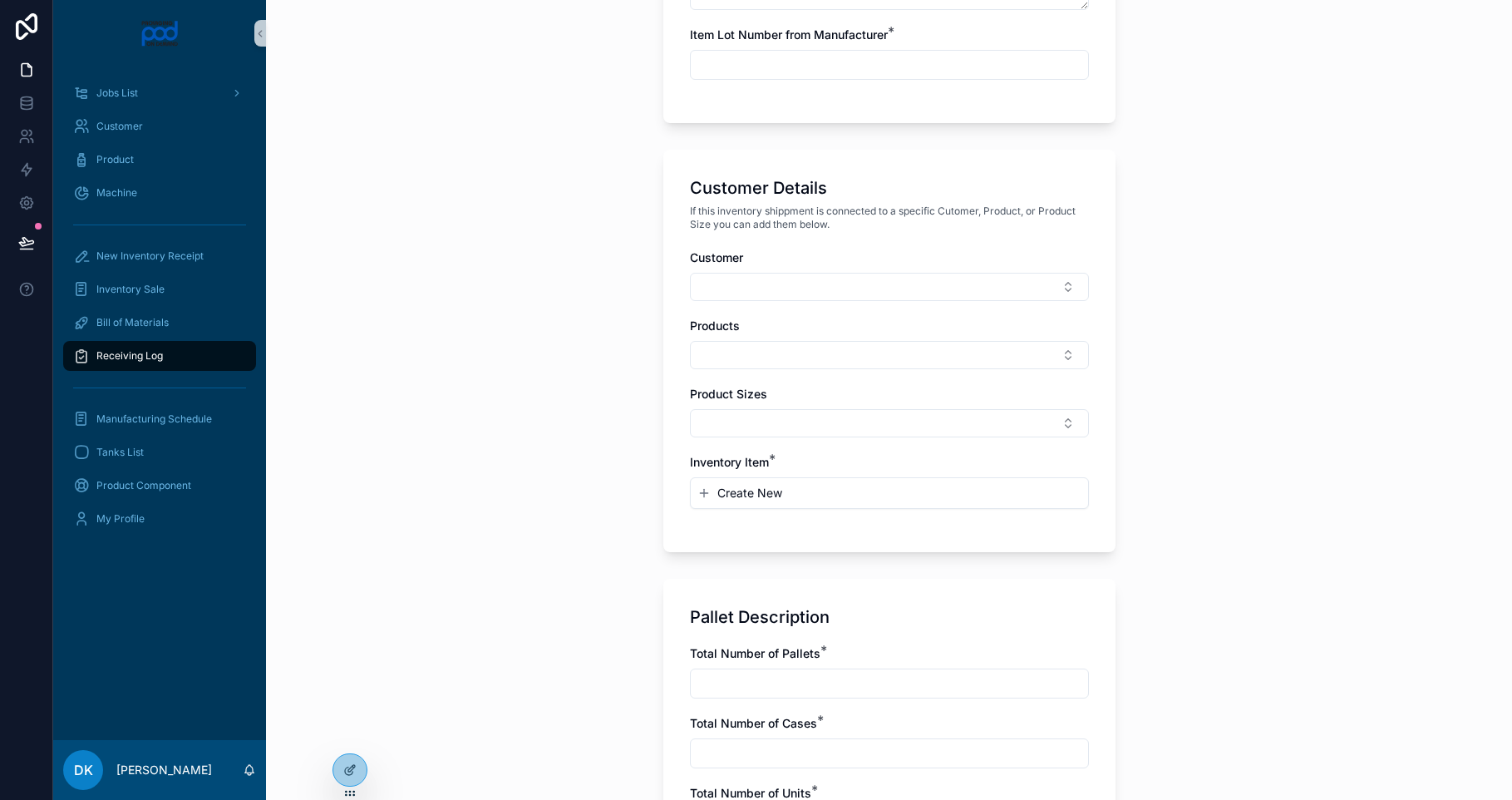
click at [737, 501] on span "Create New" at bounding box center [749, 492] width 65 height 16
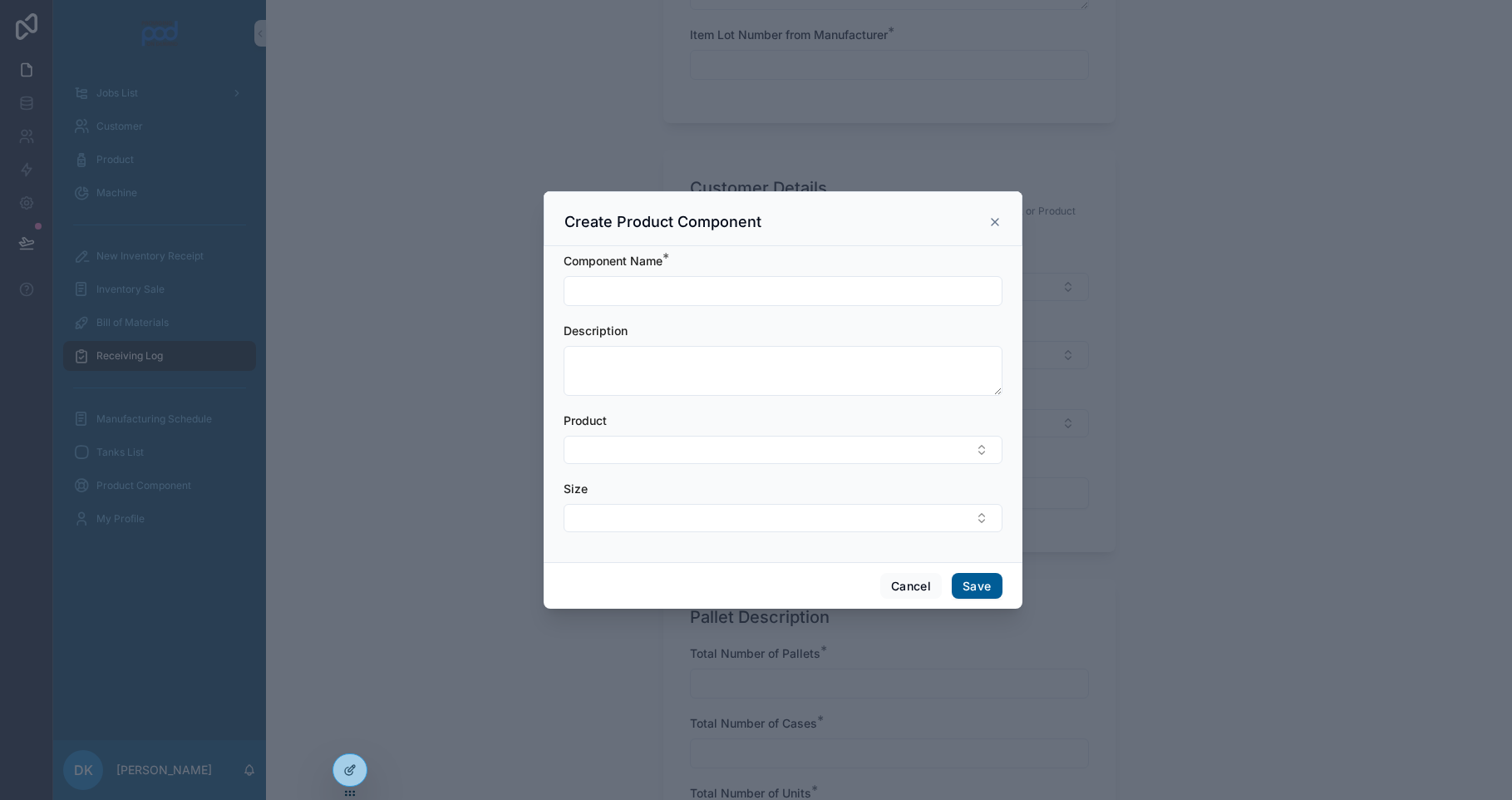
click at [820, 301] on input "scrollable content" at bounding box center [782, 291] width 437 height 23
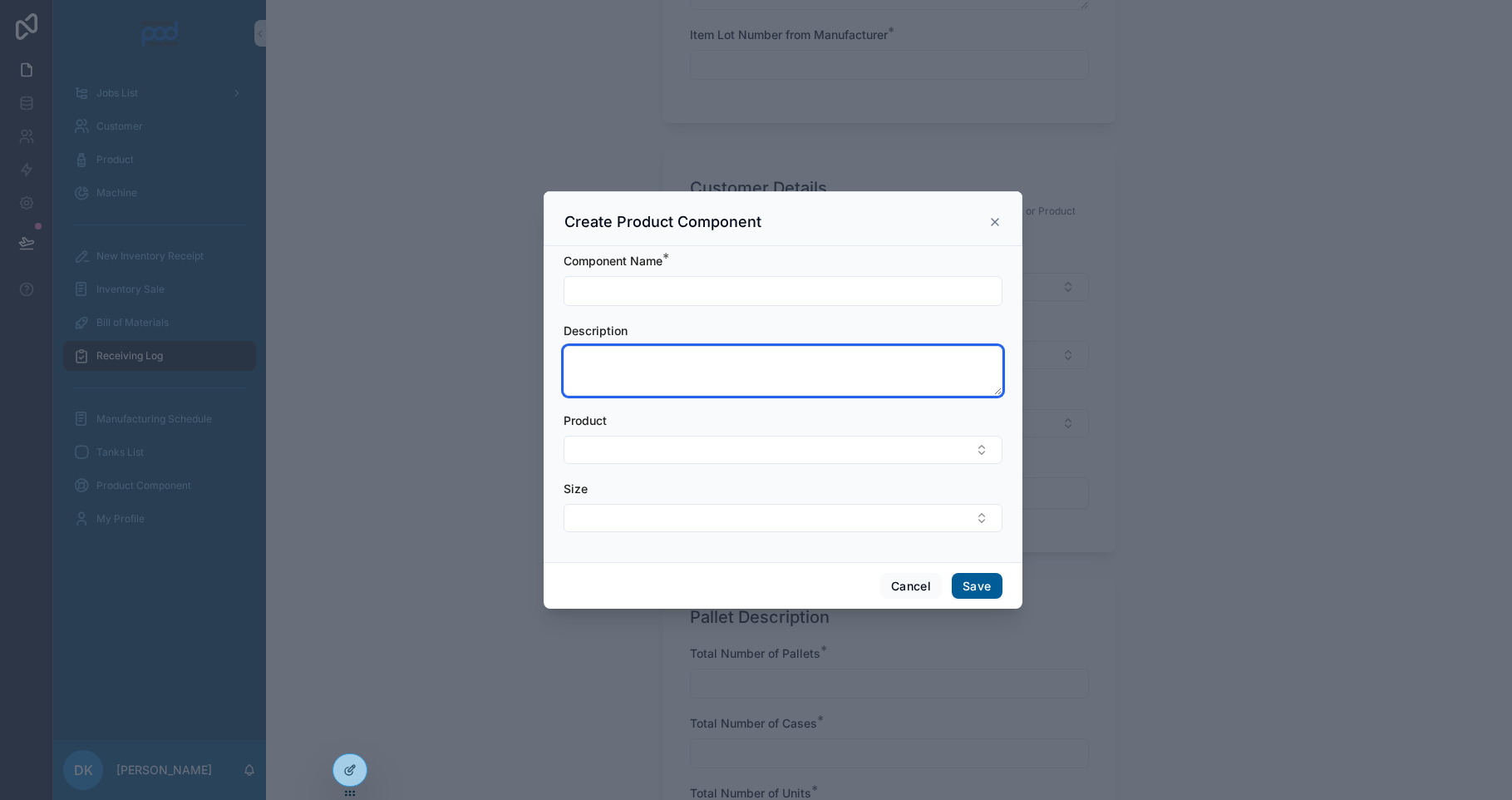
click at [848, 359] on textarea "scrollable content" at bounding box center [782, 371] width 439 height 50
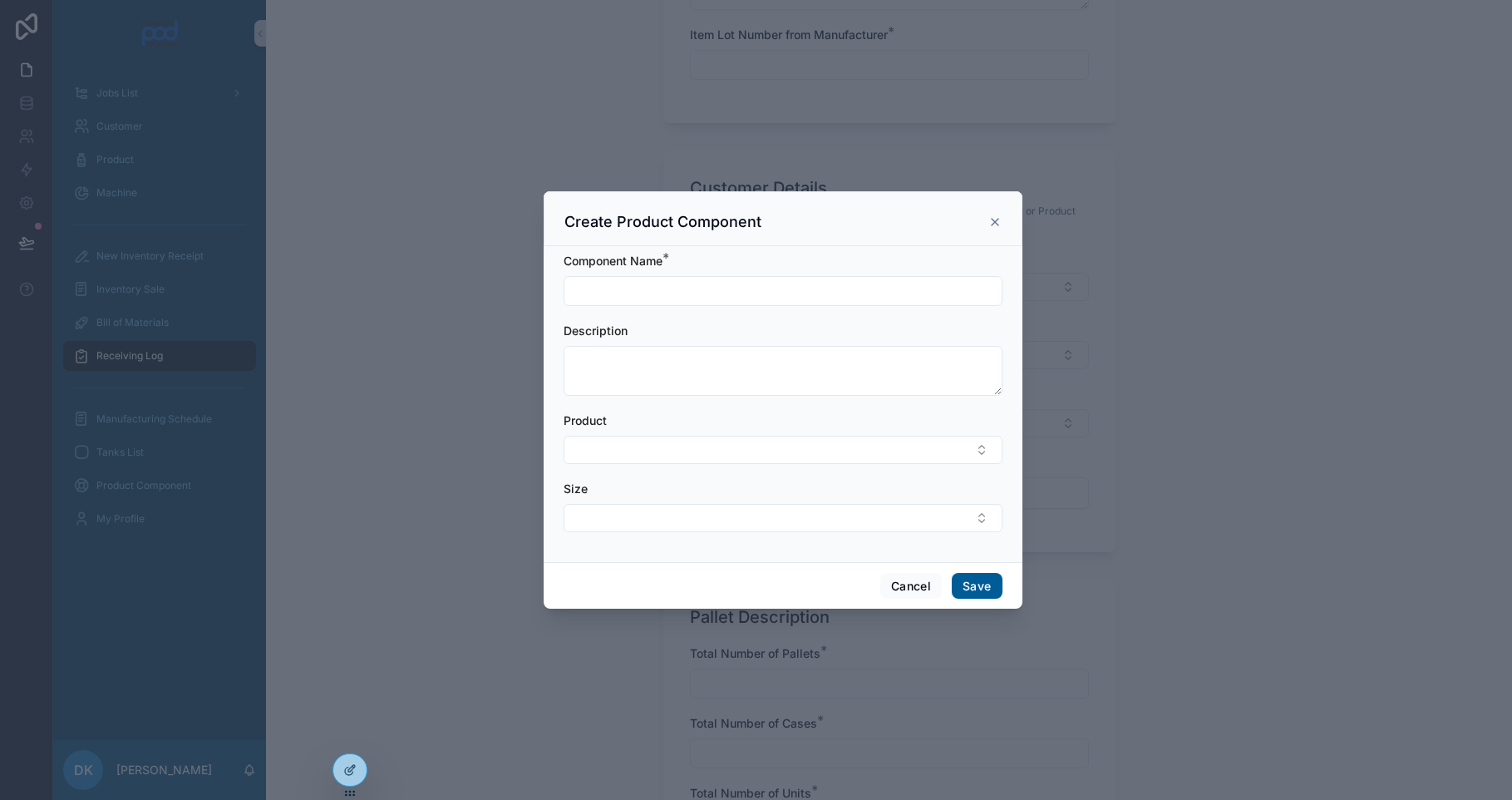
click at [995, 224] on icon "scrollable content" at bounding box center [994, 222] width 13 height 13
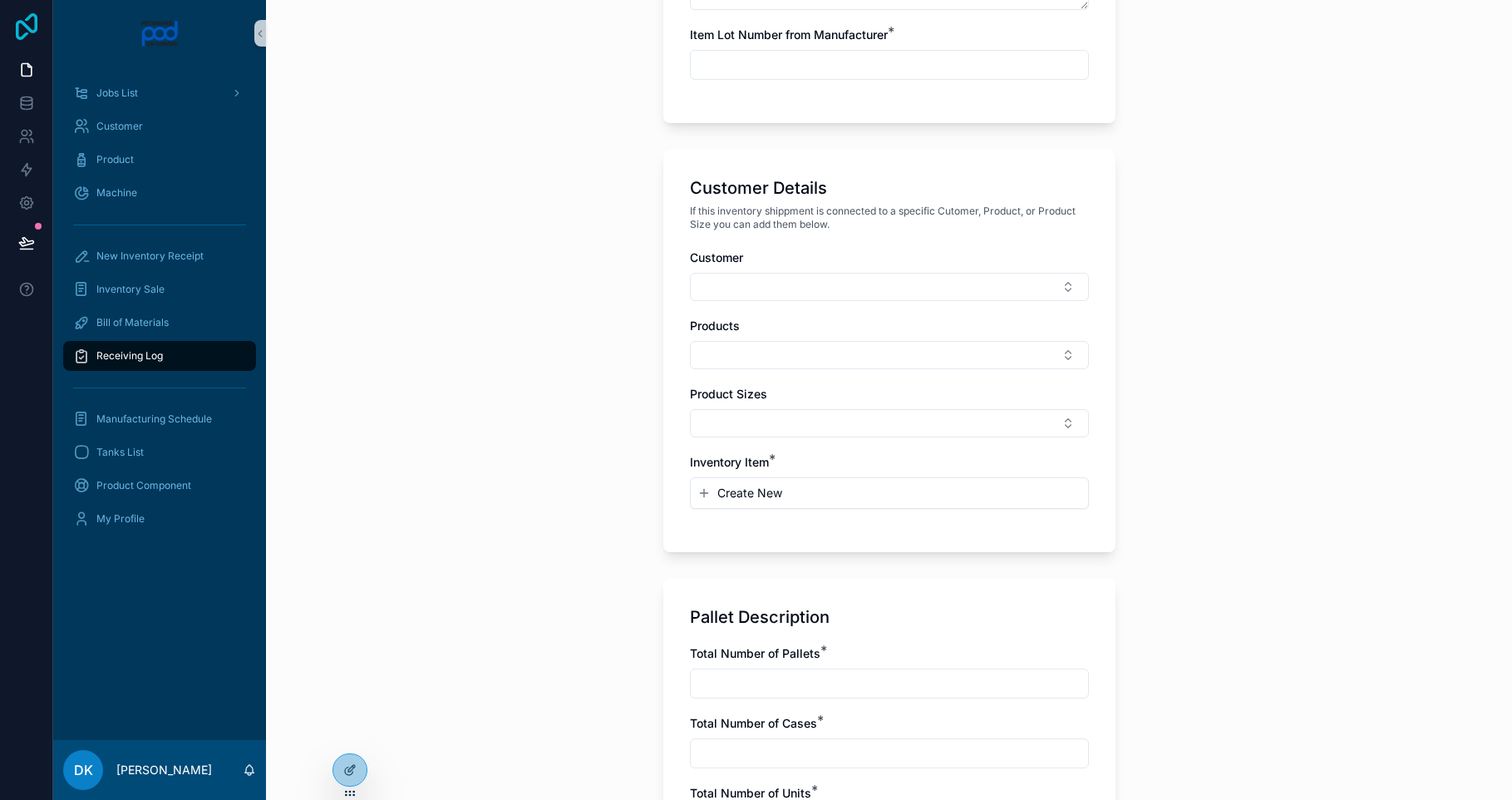
click at [32, 27] on icon at bounding box center [27, 26] width 34 height 27
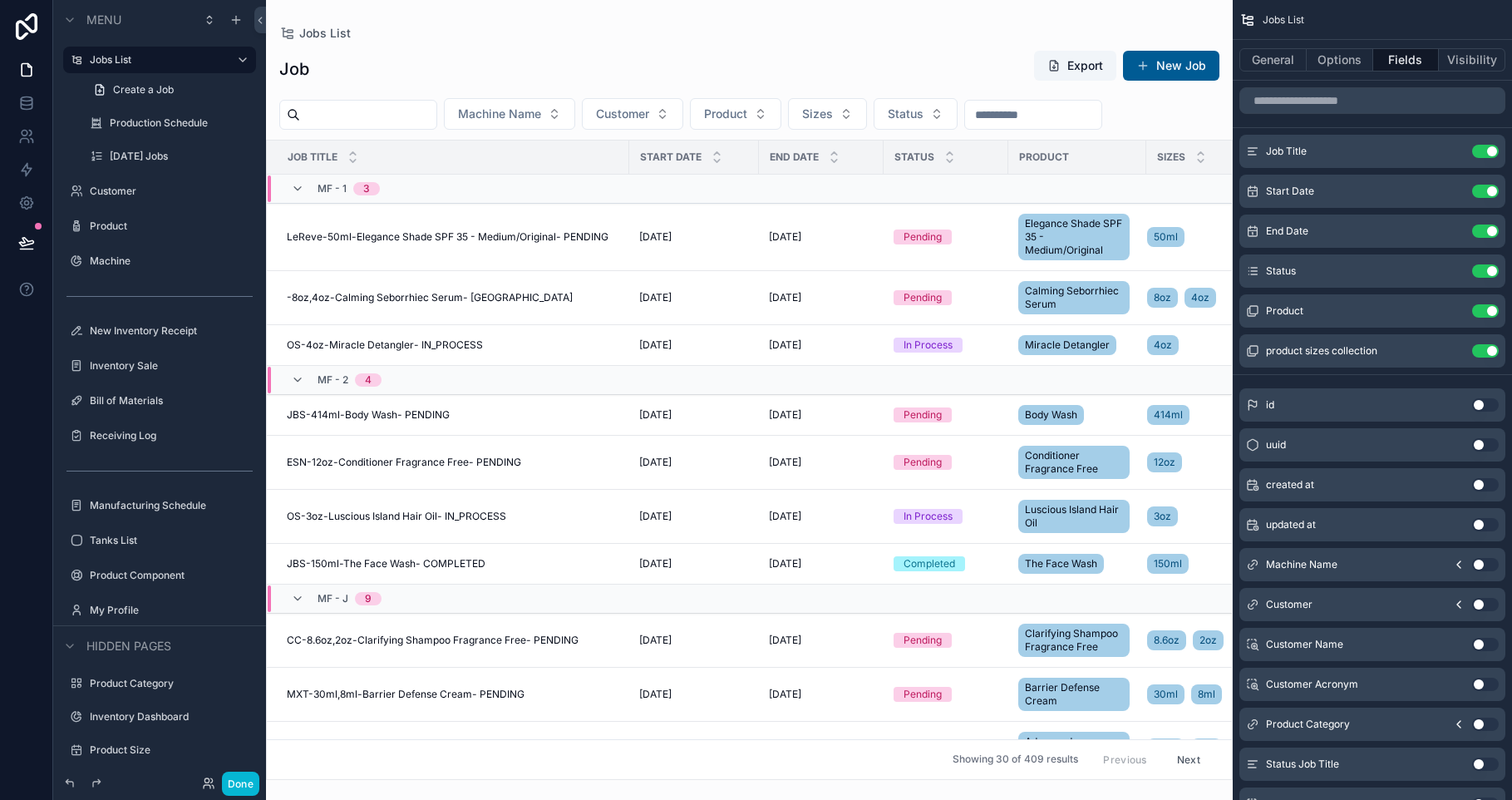
click at [559, 52] on div "scrollable content" at bounding box center [750, 400] width 967 height 800
click at [697, 66] on div "Job Export New Job" at bounding box center [749, 69] width 940 height 38
click at [159, 334] on label "New Inventory Receipt" at bounding box center [156, 330] width 133 height 13
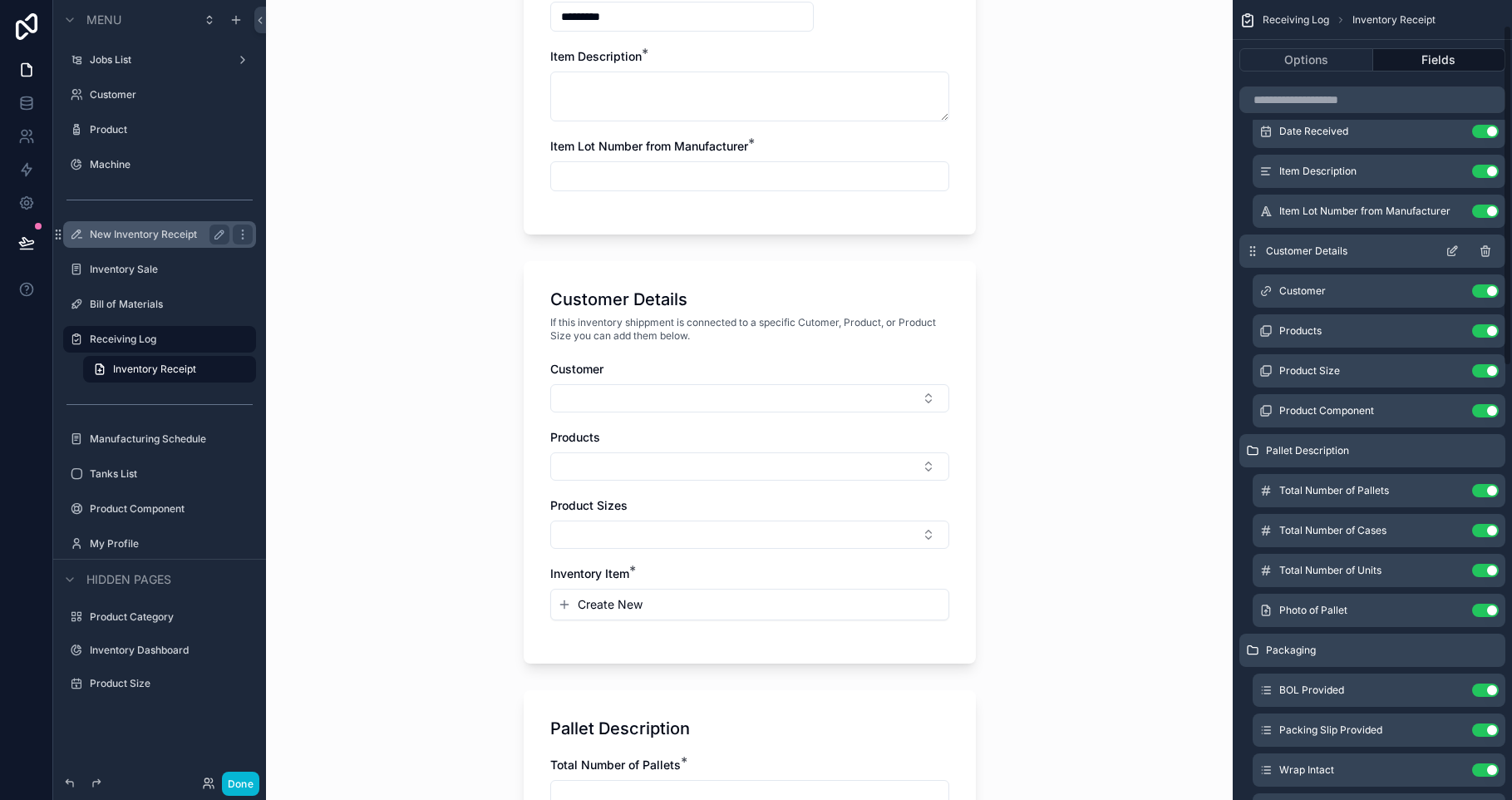
scroll to position [62, 0]
click at [1453, 407] on icon "scrollable content" at bounding box center [1453, 406] width 7 height 7
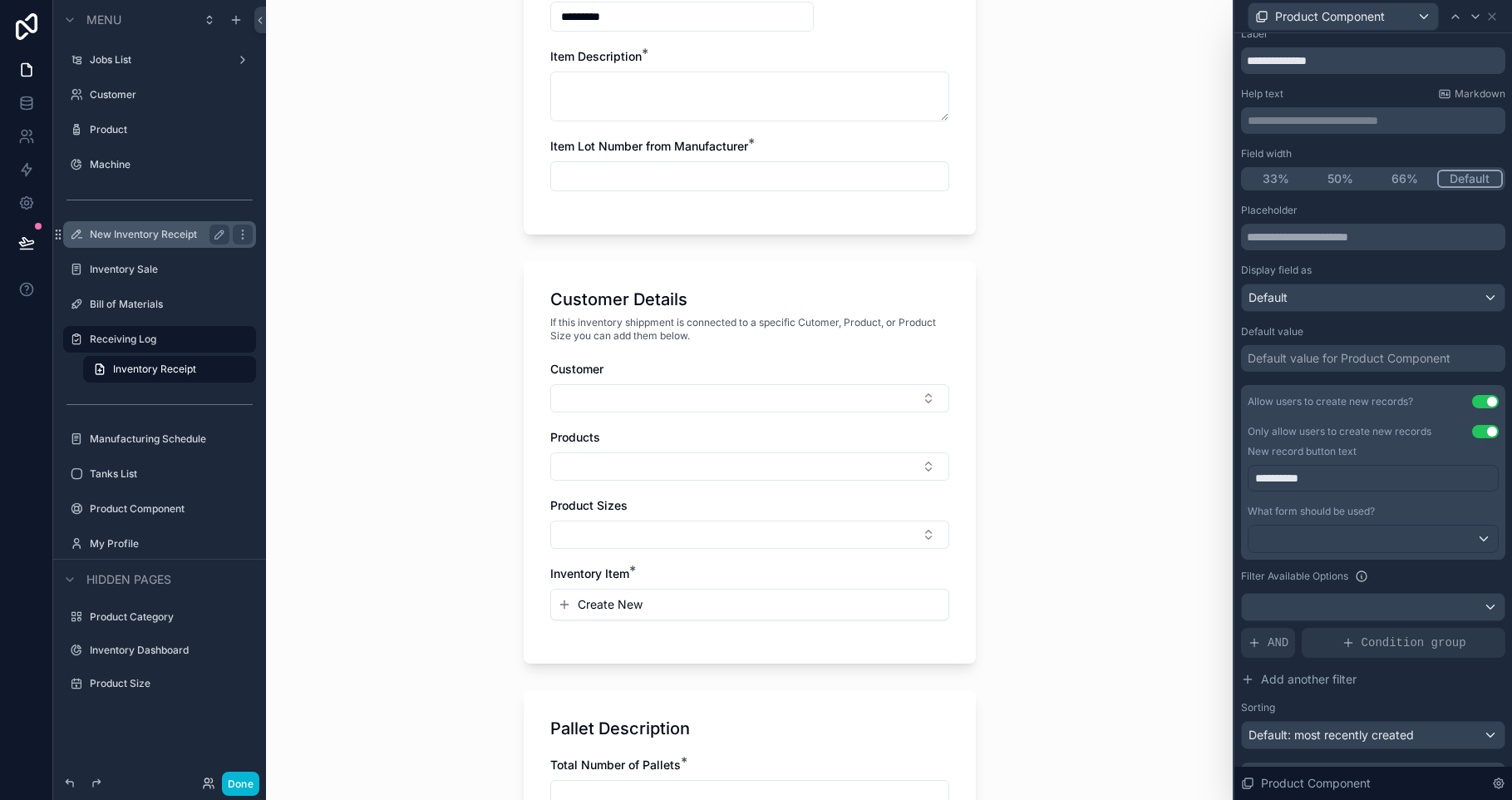
scroll to position [77, 0]
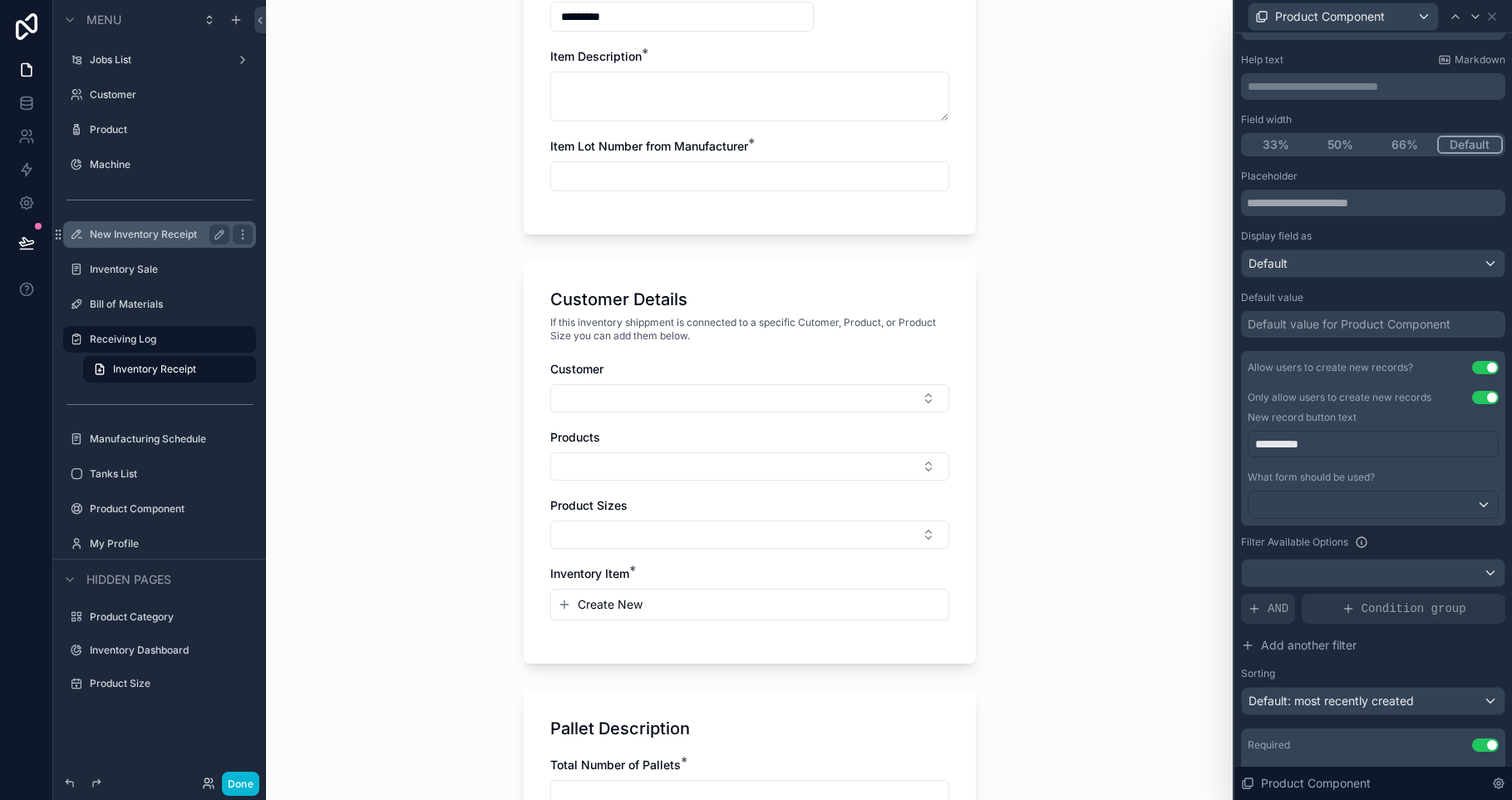
click at [1484, 404] on div "New record button text" at bounding box center [1372, 417] width 251 height 27
click at [1474, 400] on button "Use setting" at bounding box center [1484, 397] width 27 height 13
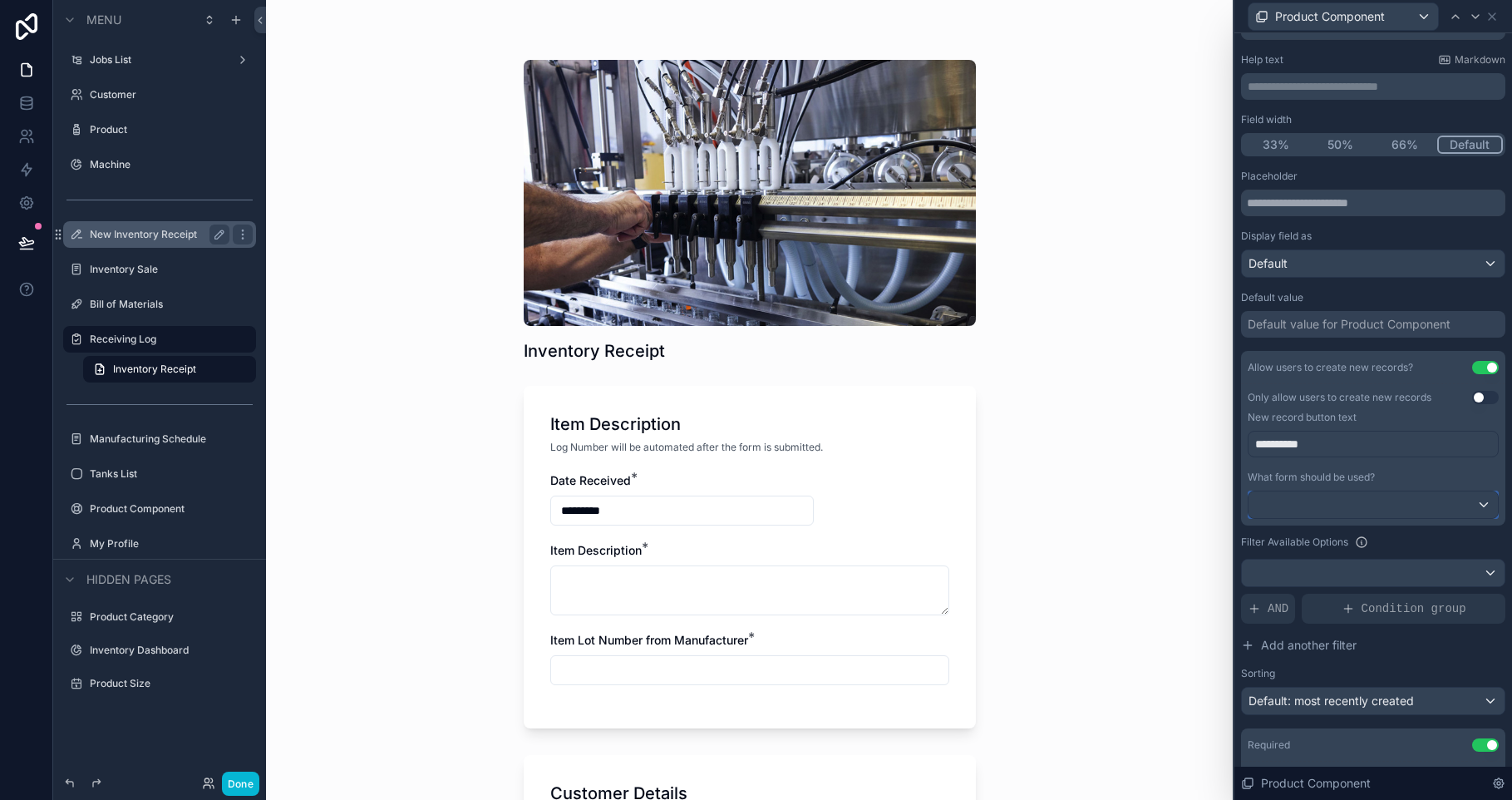
click at [1270, 501] on div at bounding box center [1372, 504] width 249 height 27
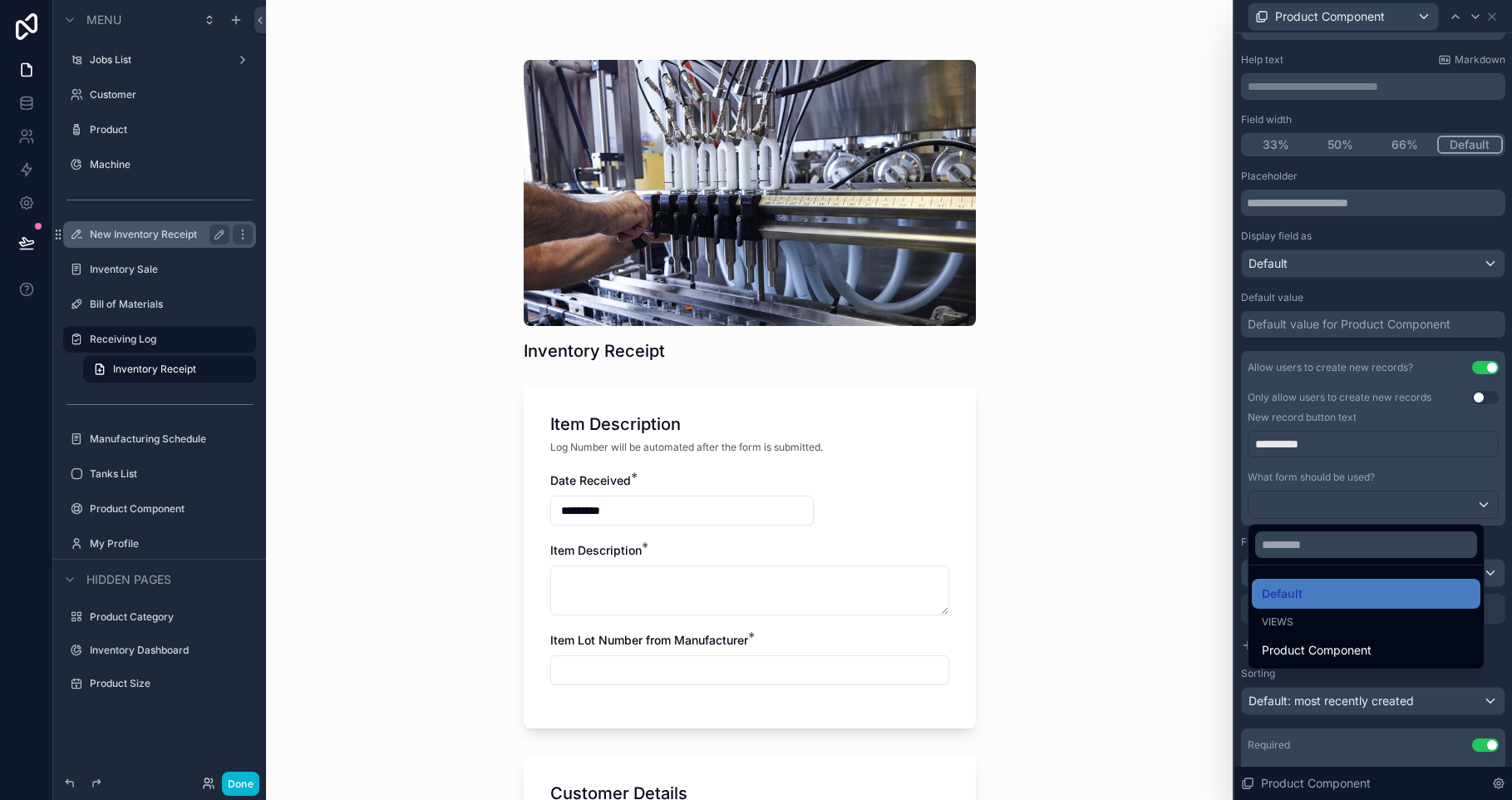
click at [1272, 499] on div at bounding box center [1373, 400] width 277 height 800
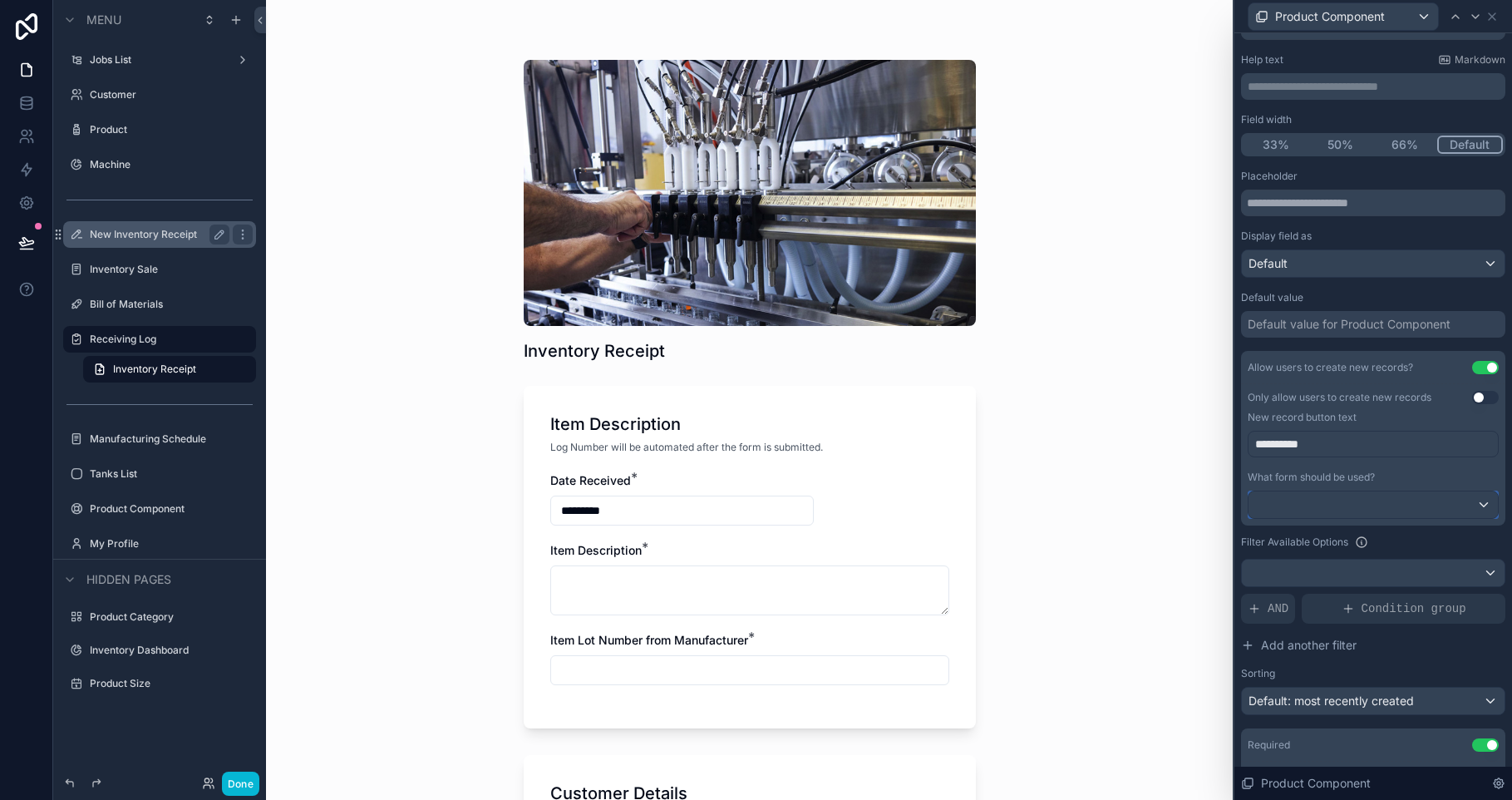
click at [1272, 503] on div at bounding box center [1372, 504] width 249 height 27
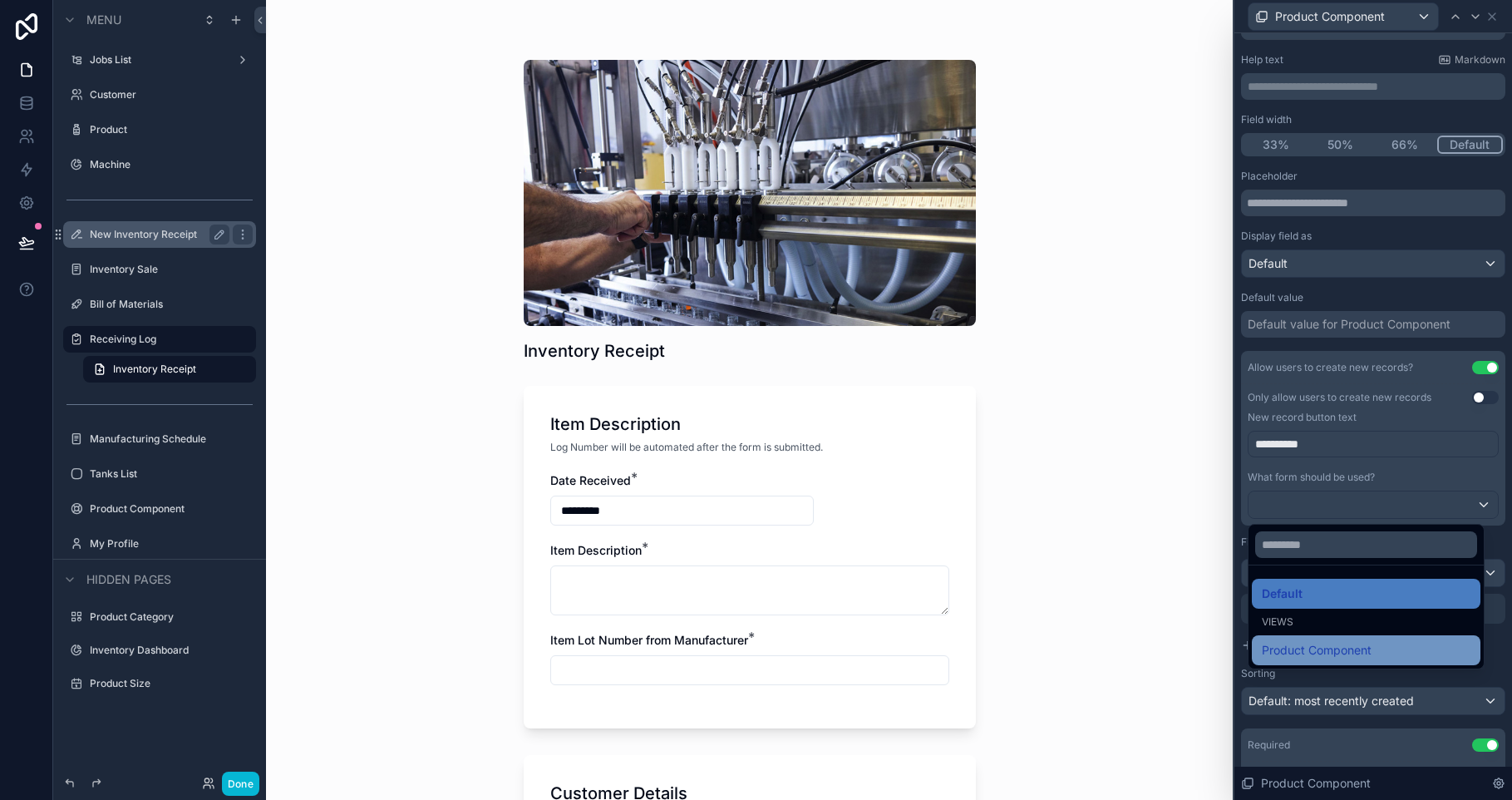
click at [1304, 648] on span "Product Component" at bounding box center [1316, 650] width 109 height 20
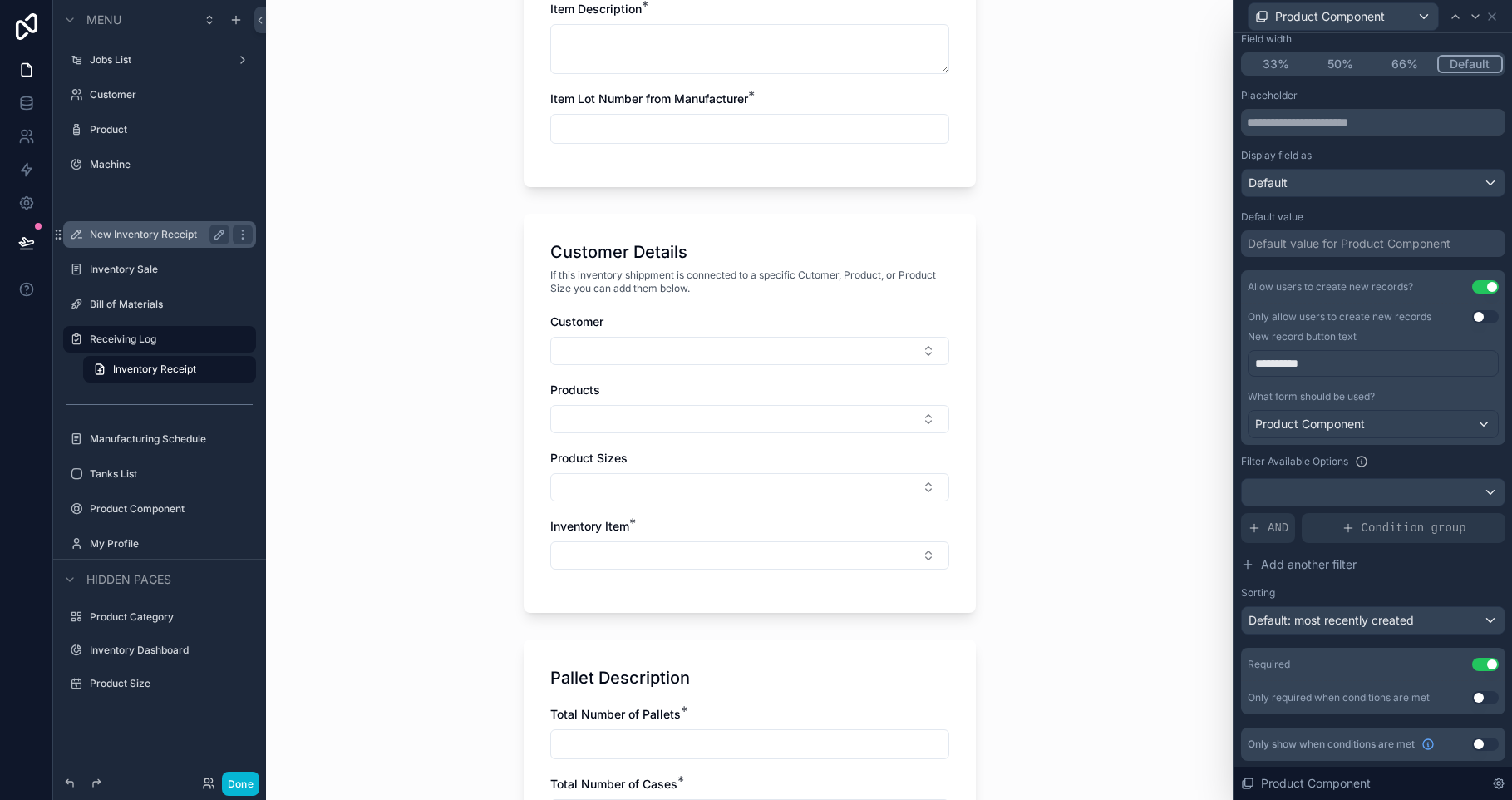
scroll to position [158, 0]
click at [739, 547] on button "Select Button" at bounding box center [750, 555] width 399 height 28
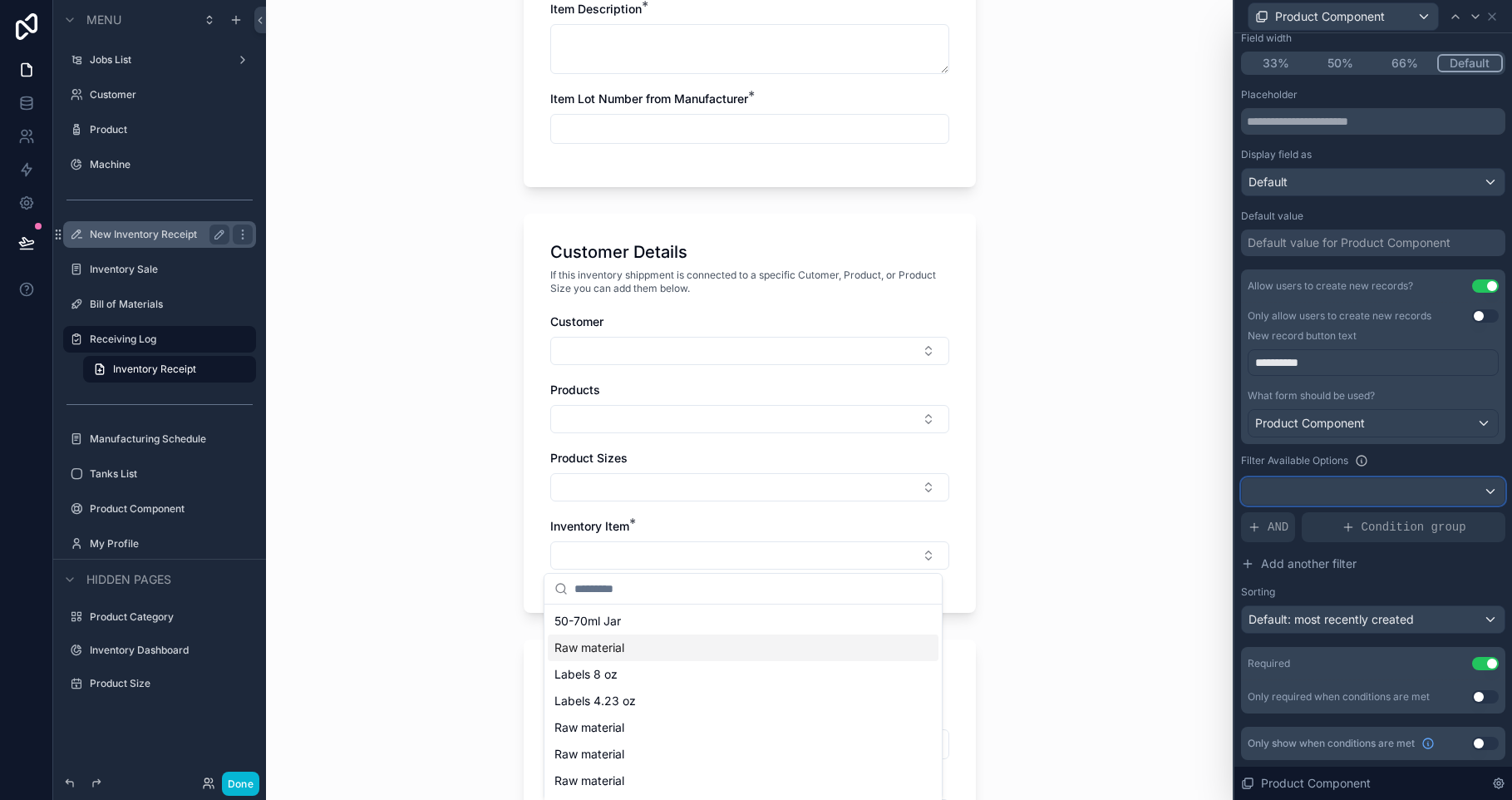
click at [1346, 482] on div at bounding box center [1372, 491] width 263 height 27
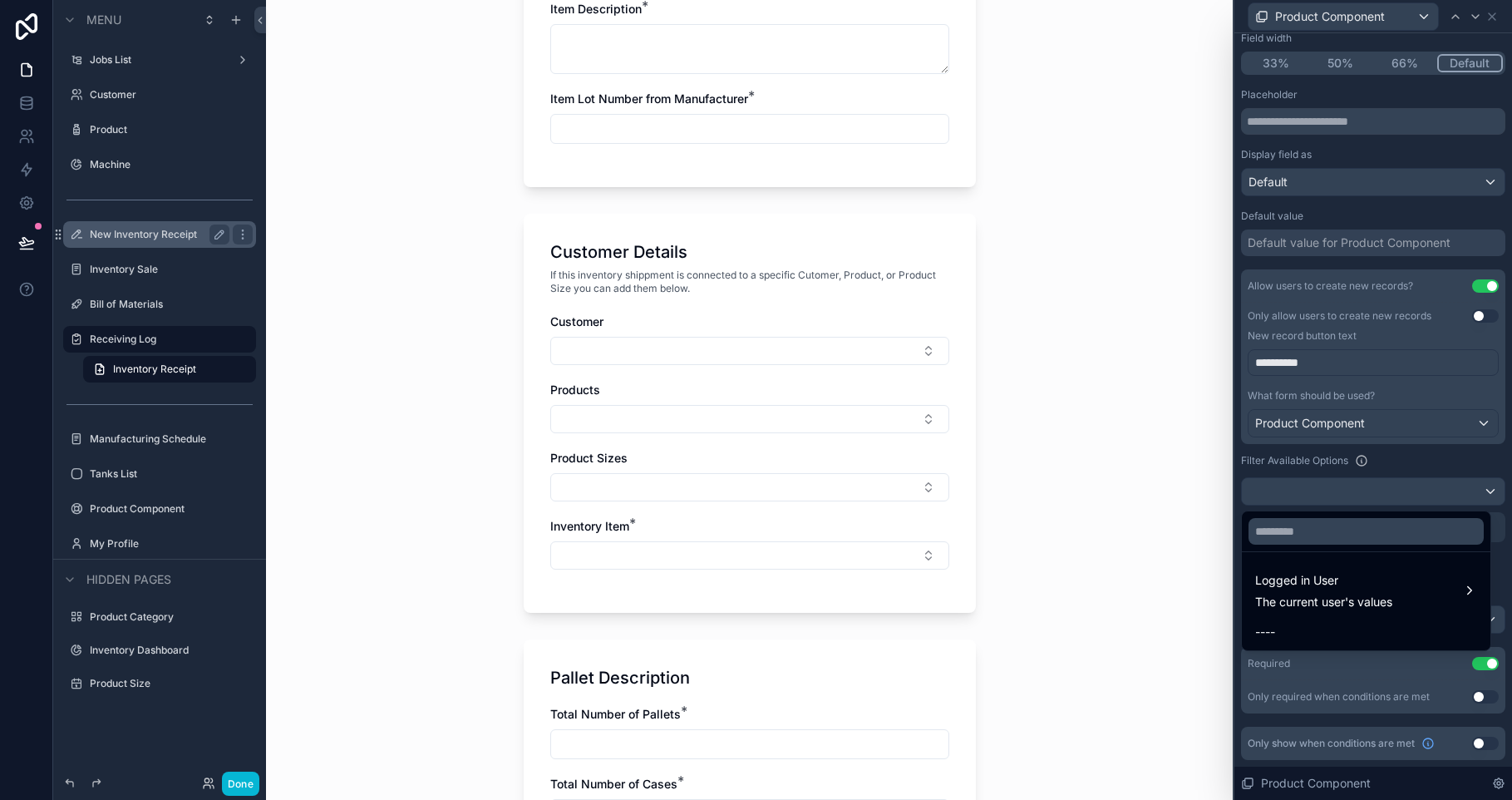
click at [1347, 484] on div at bounding box center [1373, 400] width 277 height 800
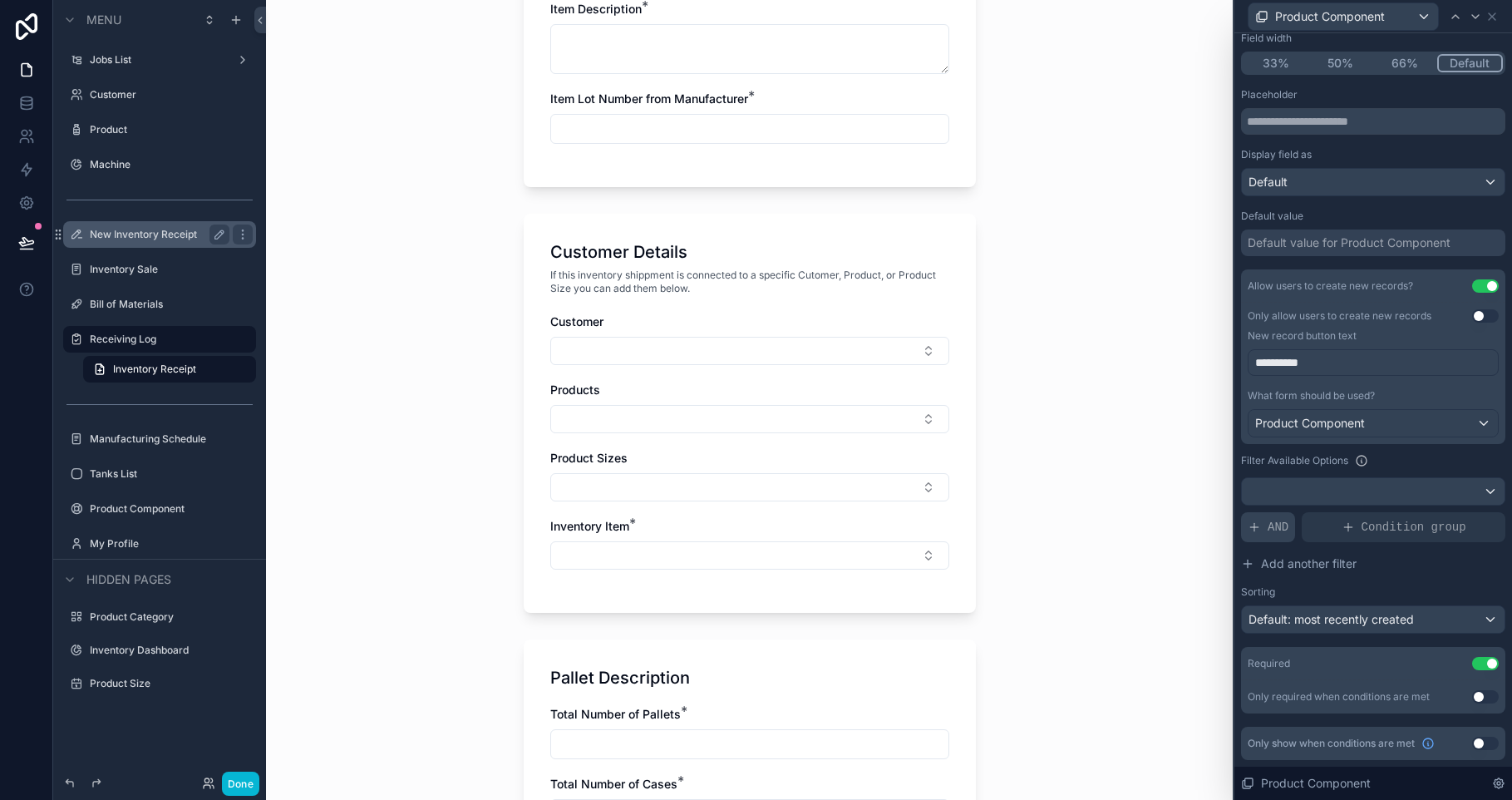
click at [1277, 529] on span "AND" at bounding box center [1278, 527] width 21 height 16
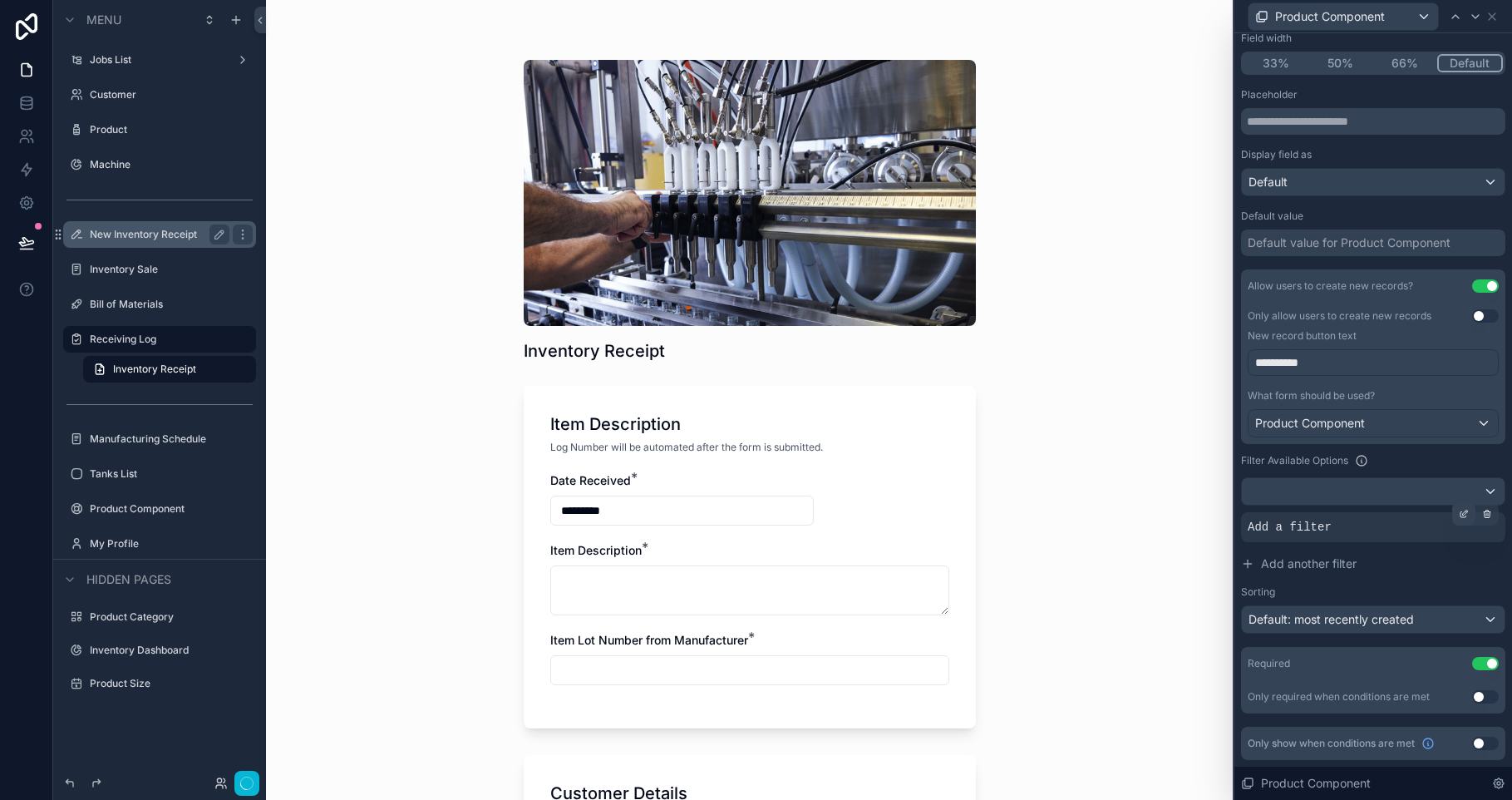
click at [1459, 516] on icon at bounding box center [1464, 514] width 10 height 10
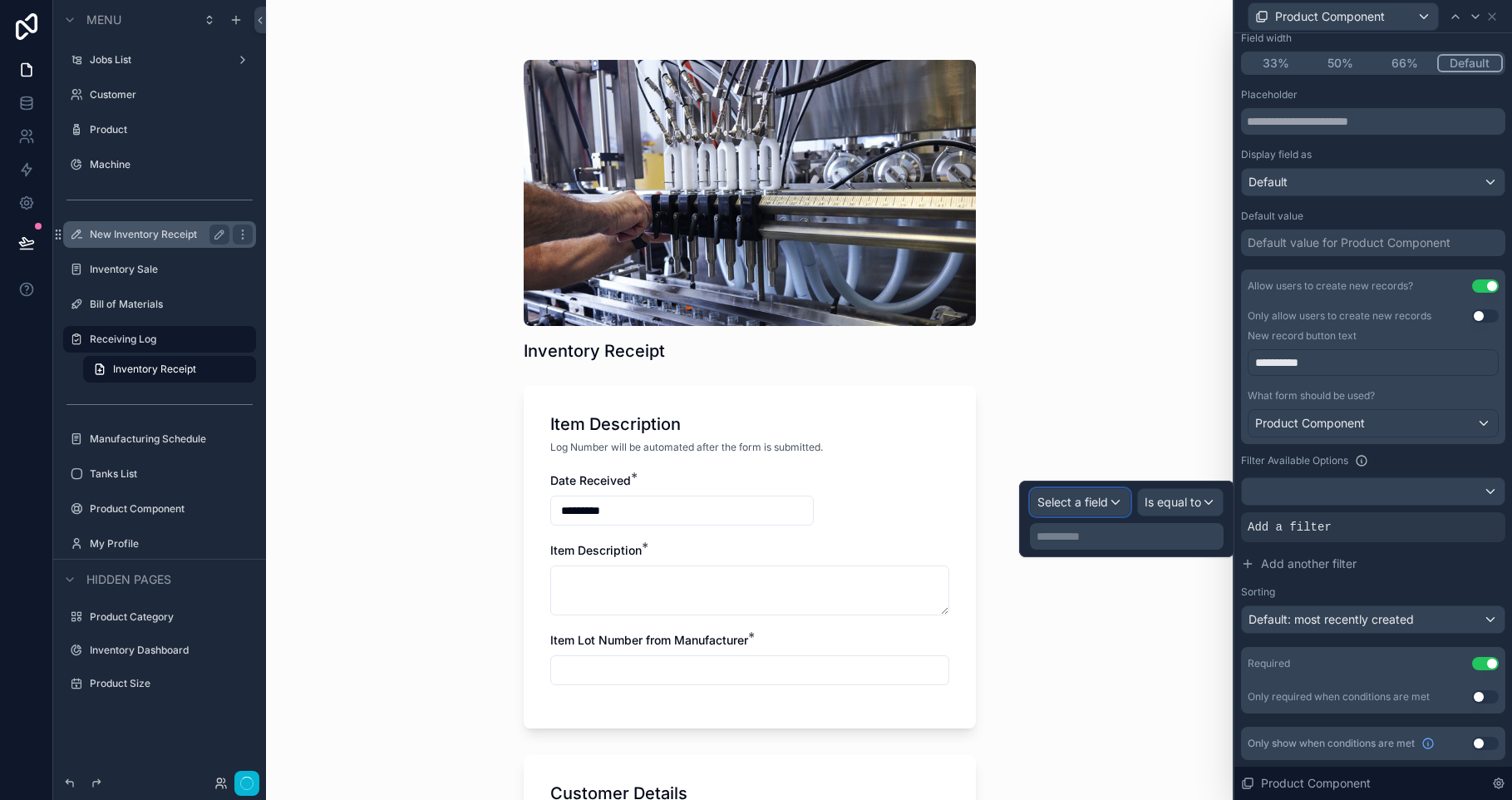
click at [1101, 504] on span "Select a field" at bounding box center [1073, 502] width 71 height 14
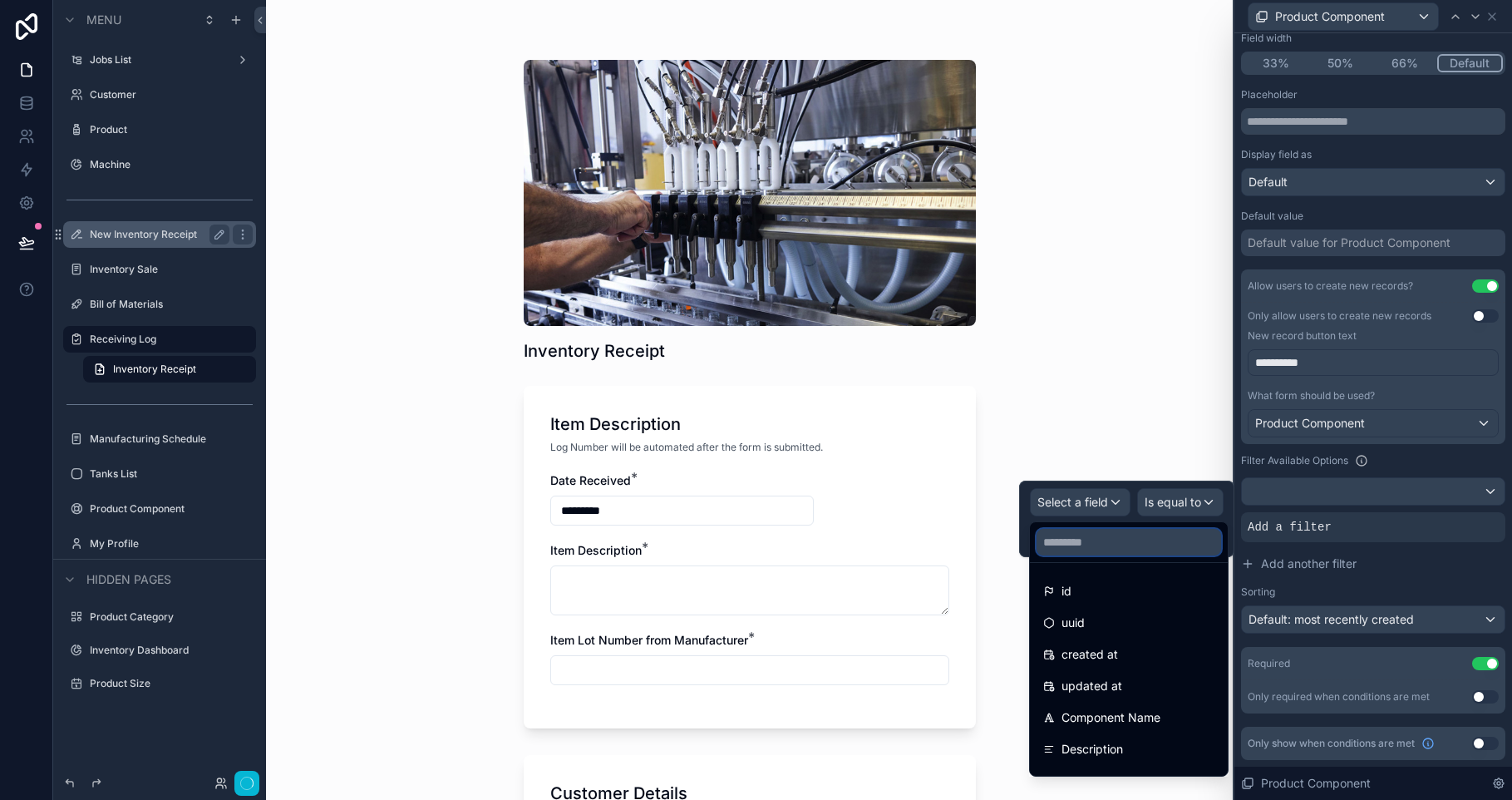
click at [1086, 550] on input "text" at bounding box center [1129, 542] width 184 height 27
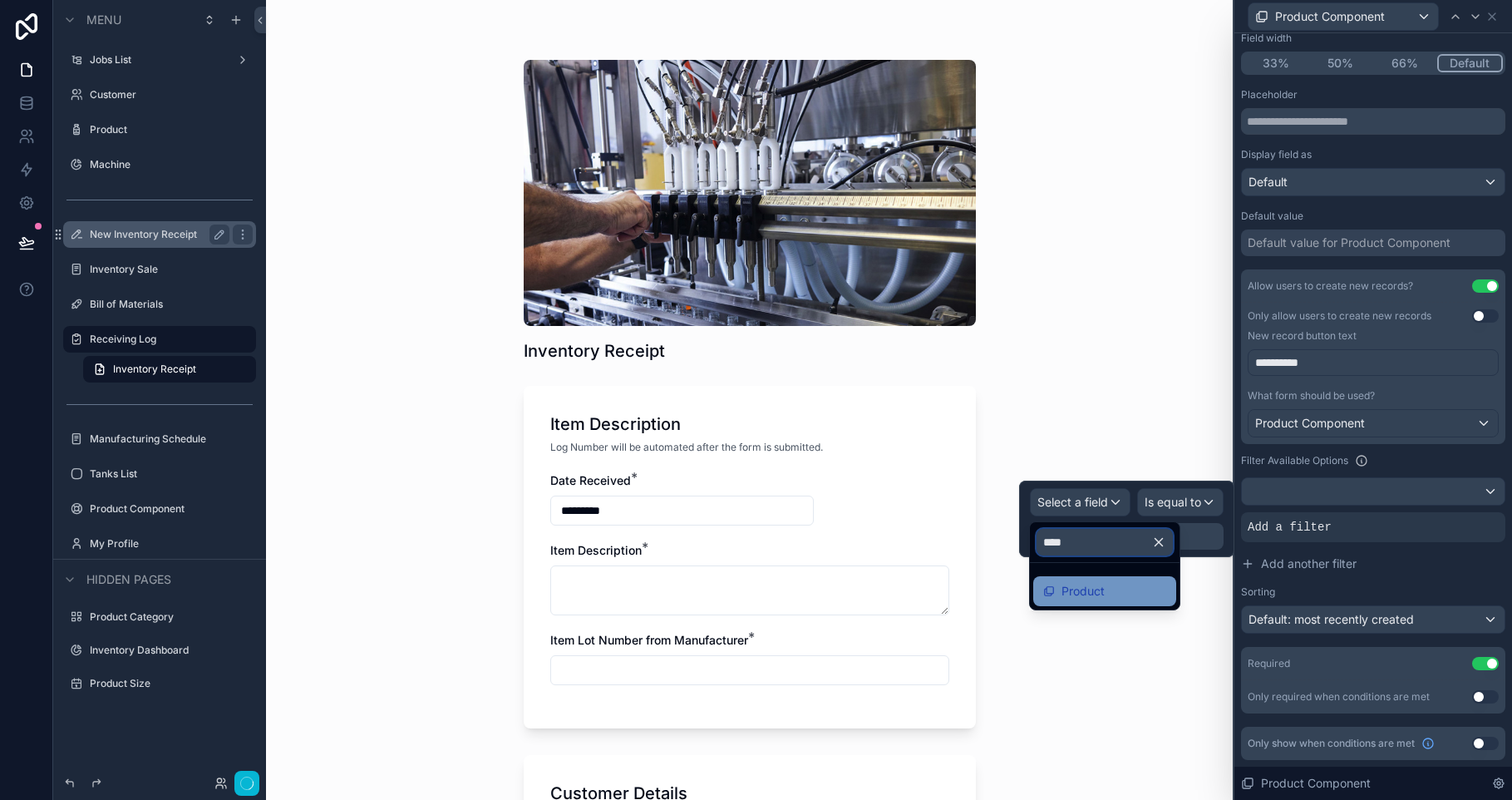
type input "****"
click at [1112, 601] on div "Product" at bounding box center [1104, 591] width 143 height 30
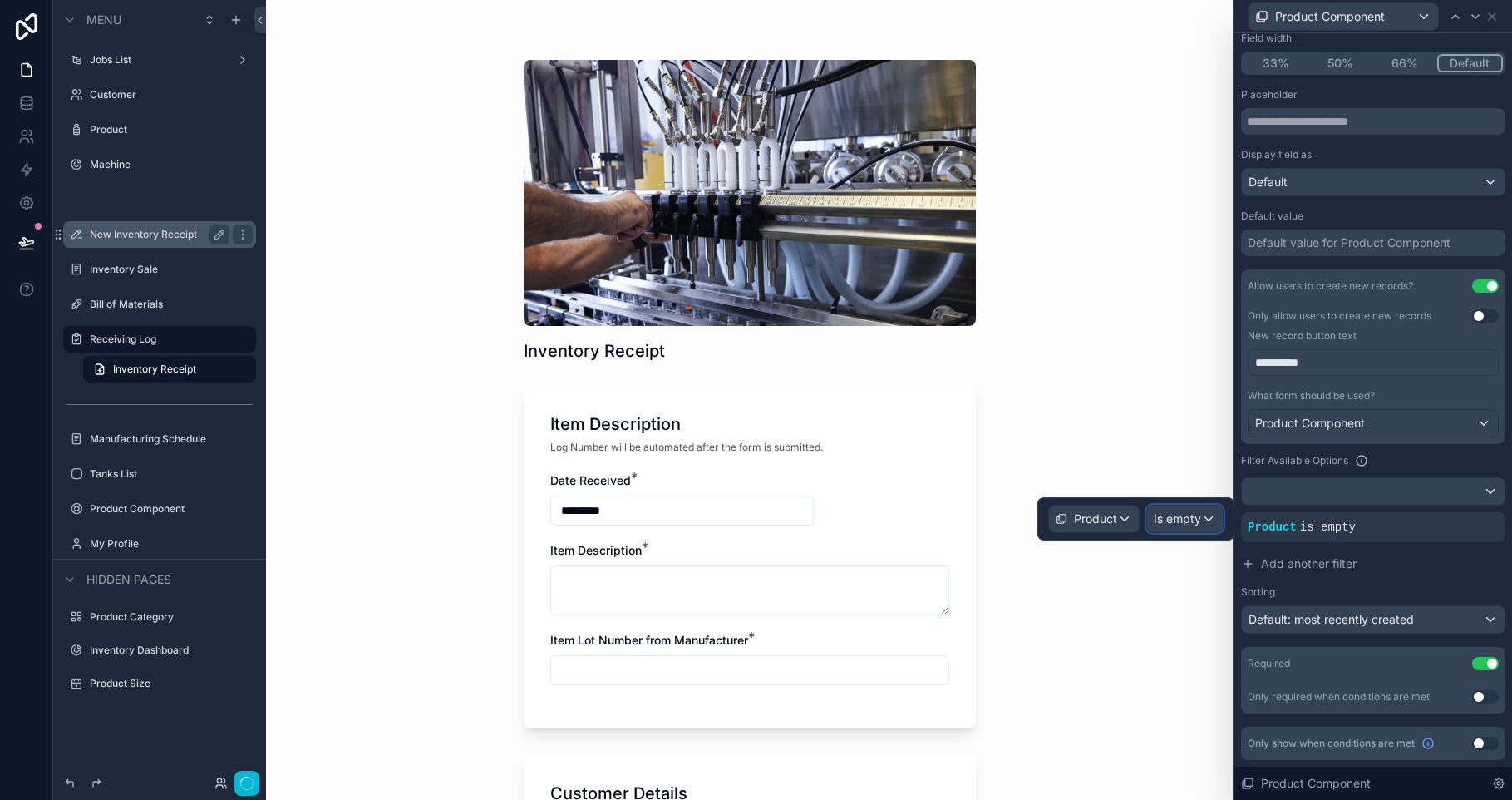
click at [1187, 513] on span "Is empty" at bounding box center [1177, 518] width 47 height 16
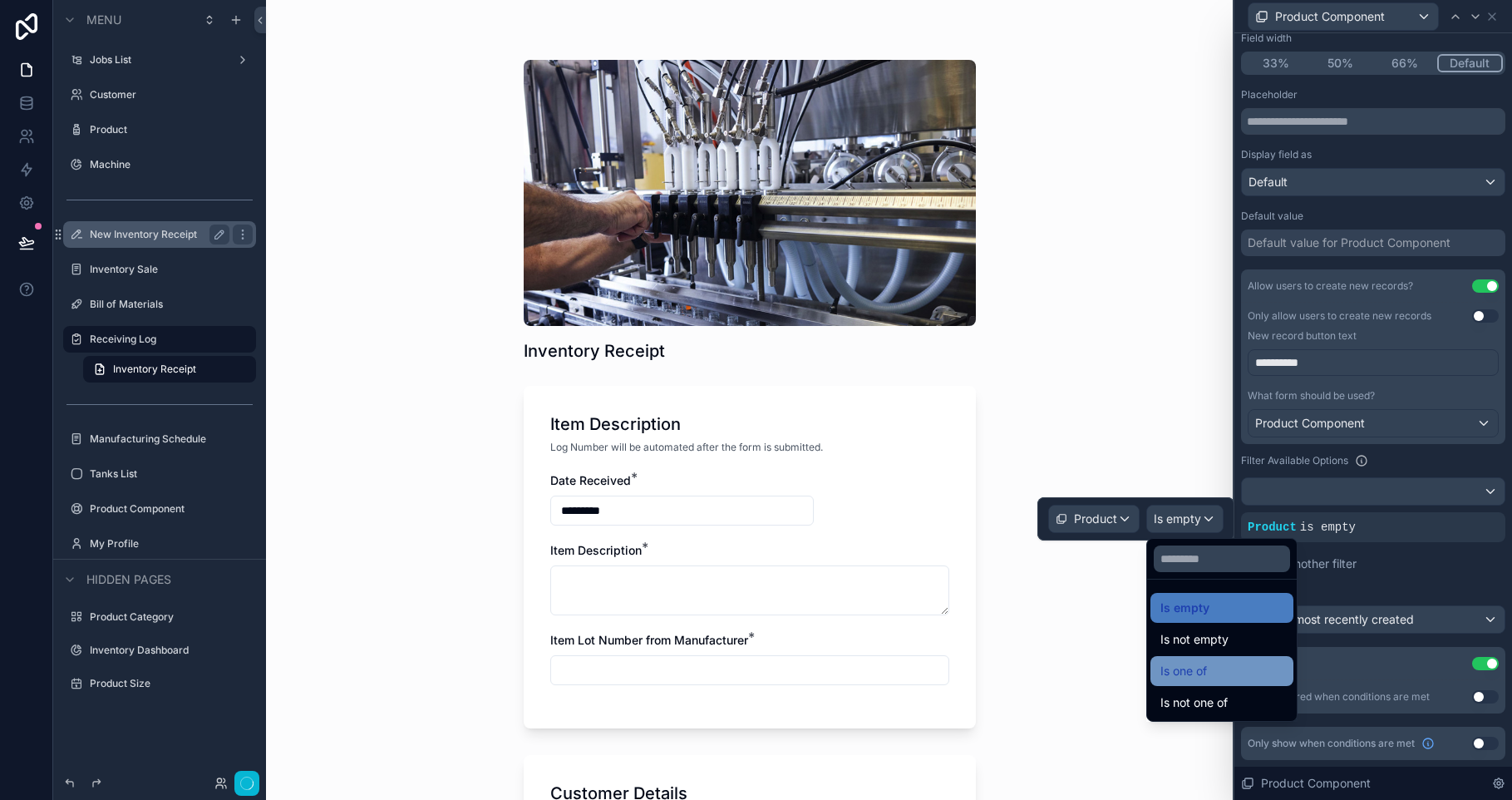
click at [1251, 679] on div "Is one of" at bounding box center [1222, 671] width 123 height 20
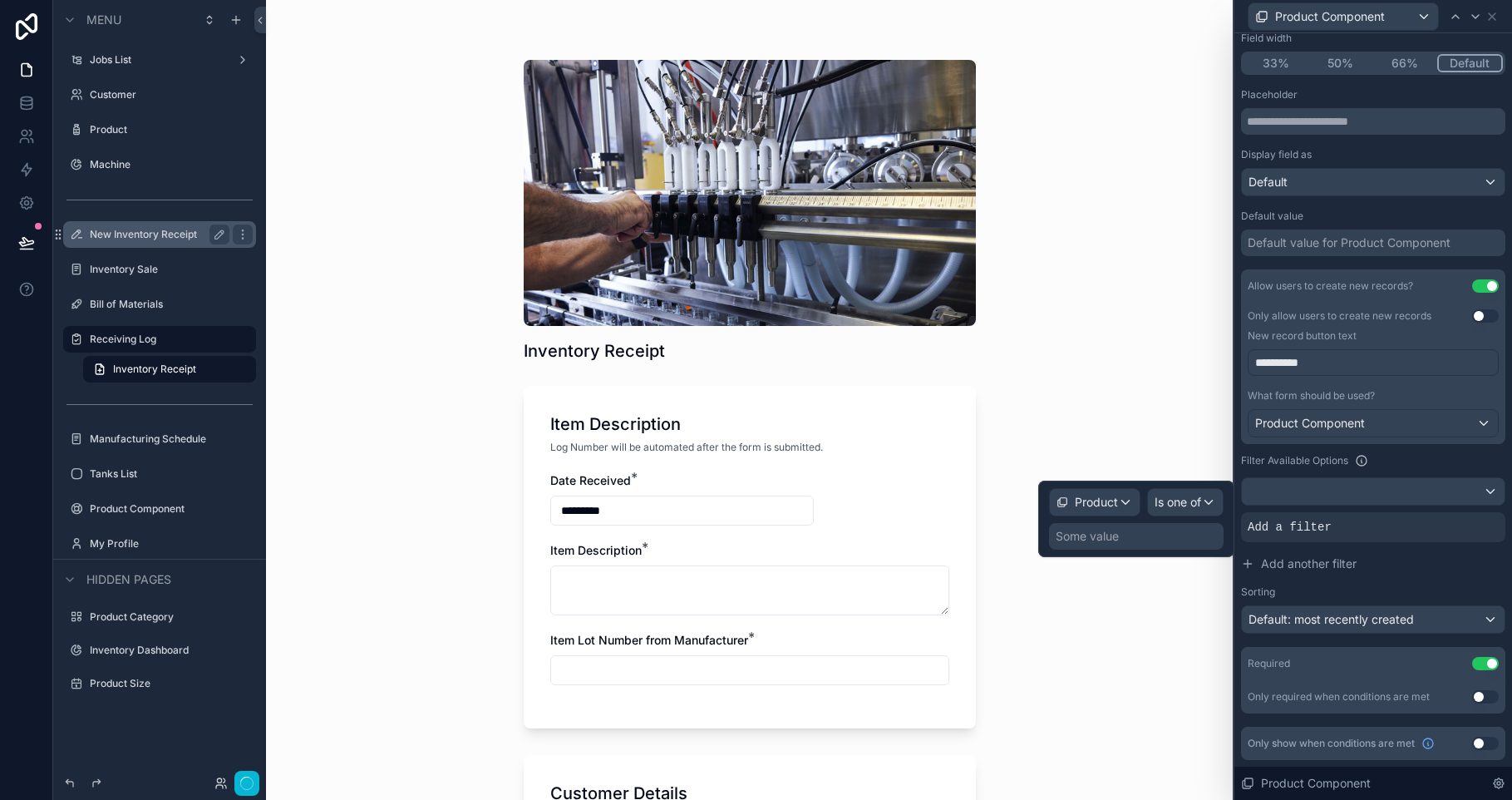
click at [1115, 540] on div "Some value" at bounding box center [1086, 536] width 63 height 16
click at [1090, 547] on div "Some value" at bounding box center [1136, 536] width 175 height 27
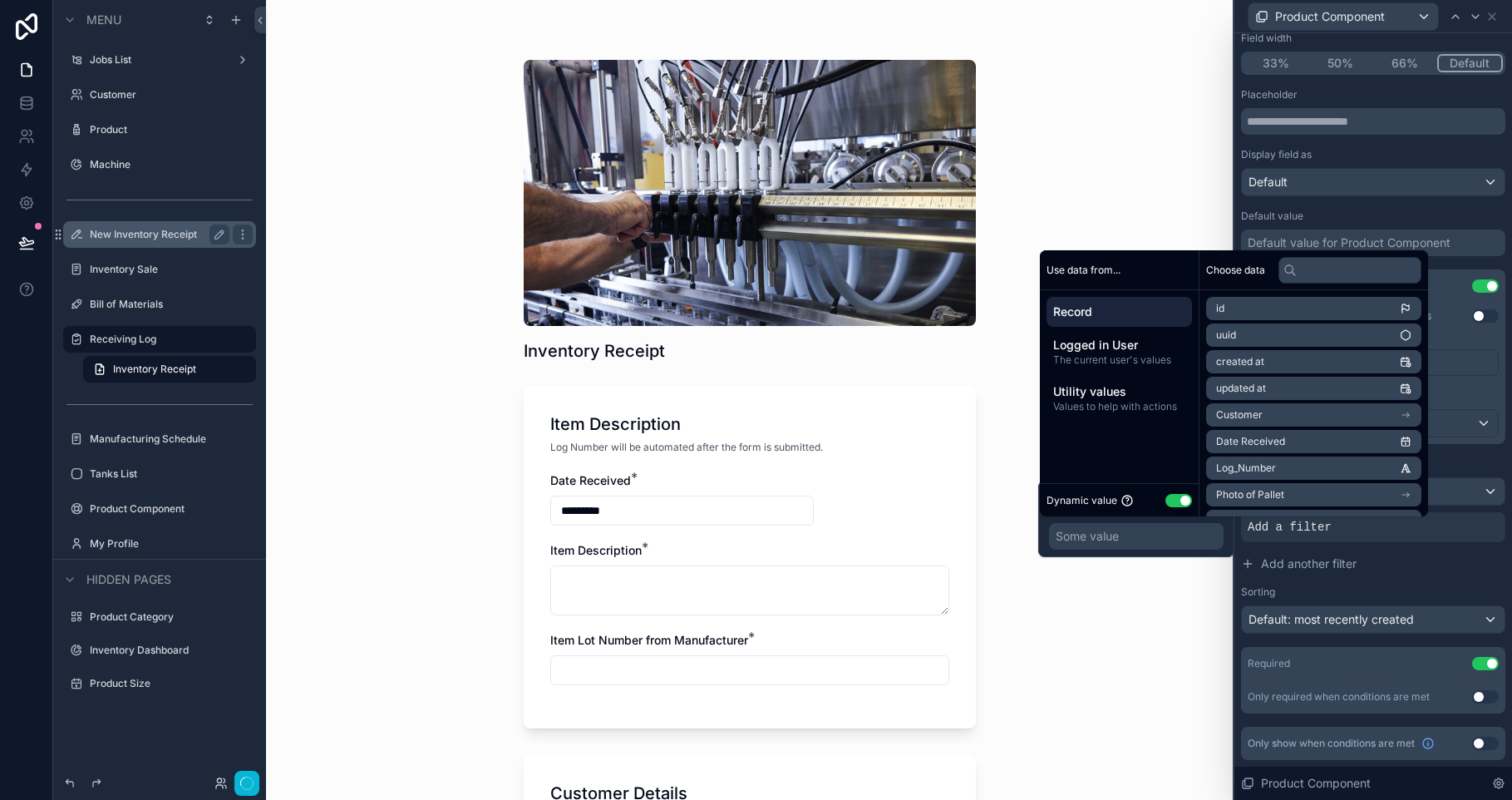
click at [1045, 522] on div "Product Is one of Some value" at bounding box center [1136, 519] width 196 height 77
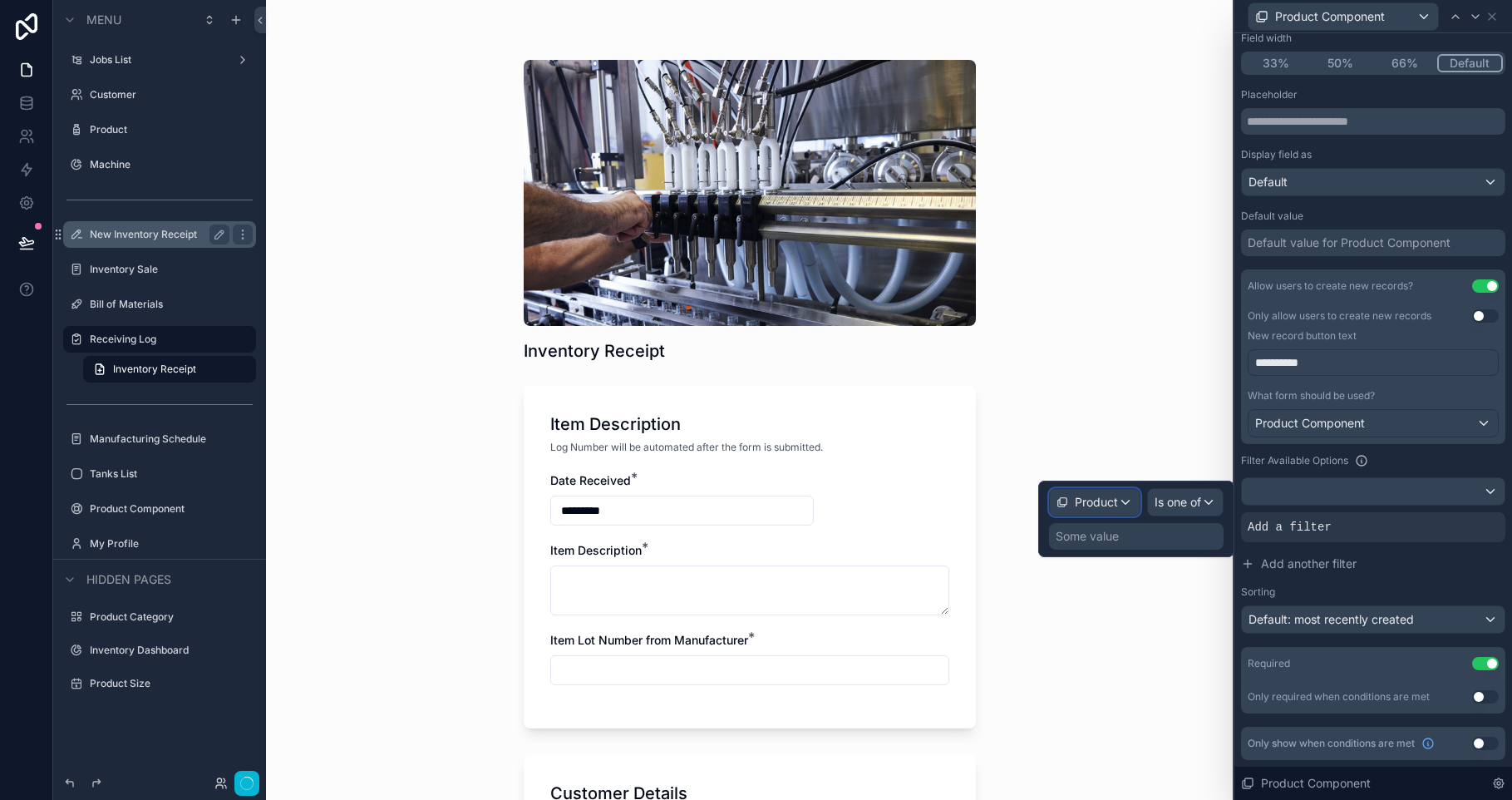
click at [1062, 510] on div "Product" at bounding box center [1094, 502] width 90 height 27
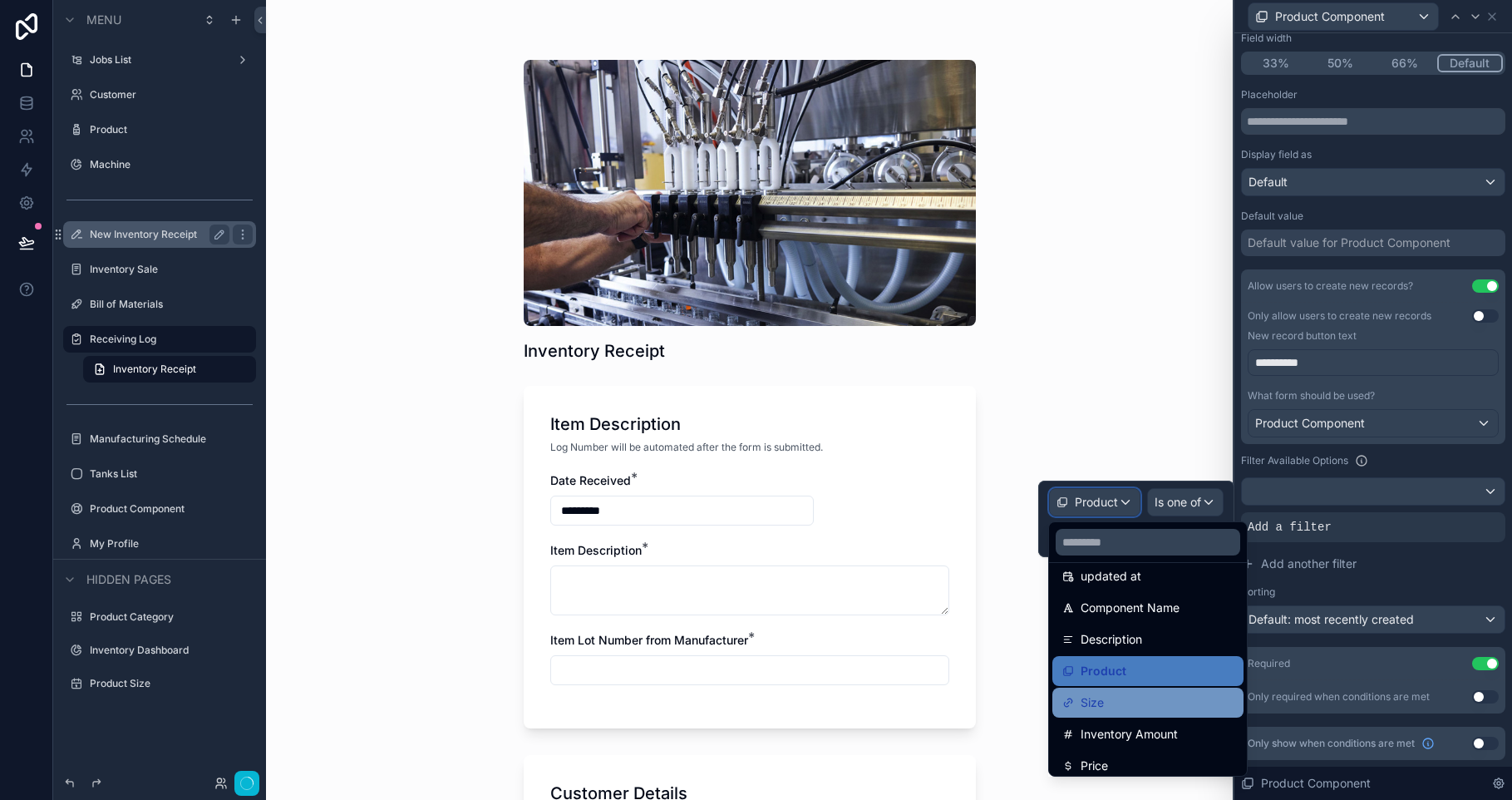
scroll to position [213, 0]
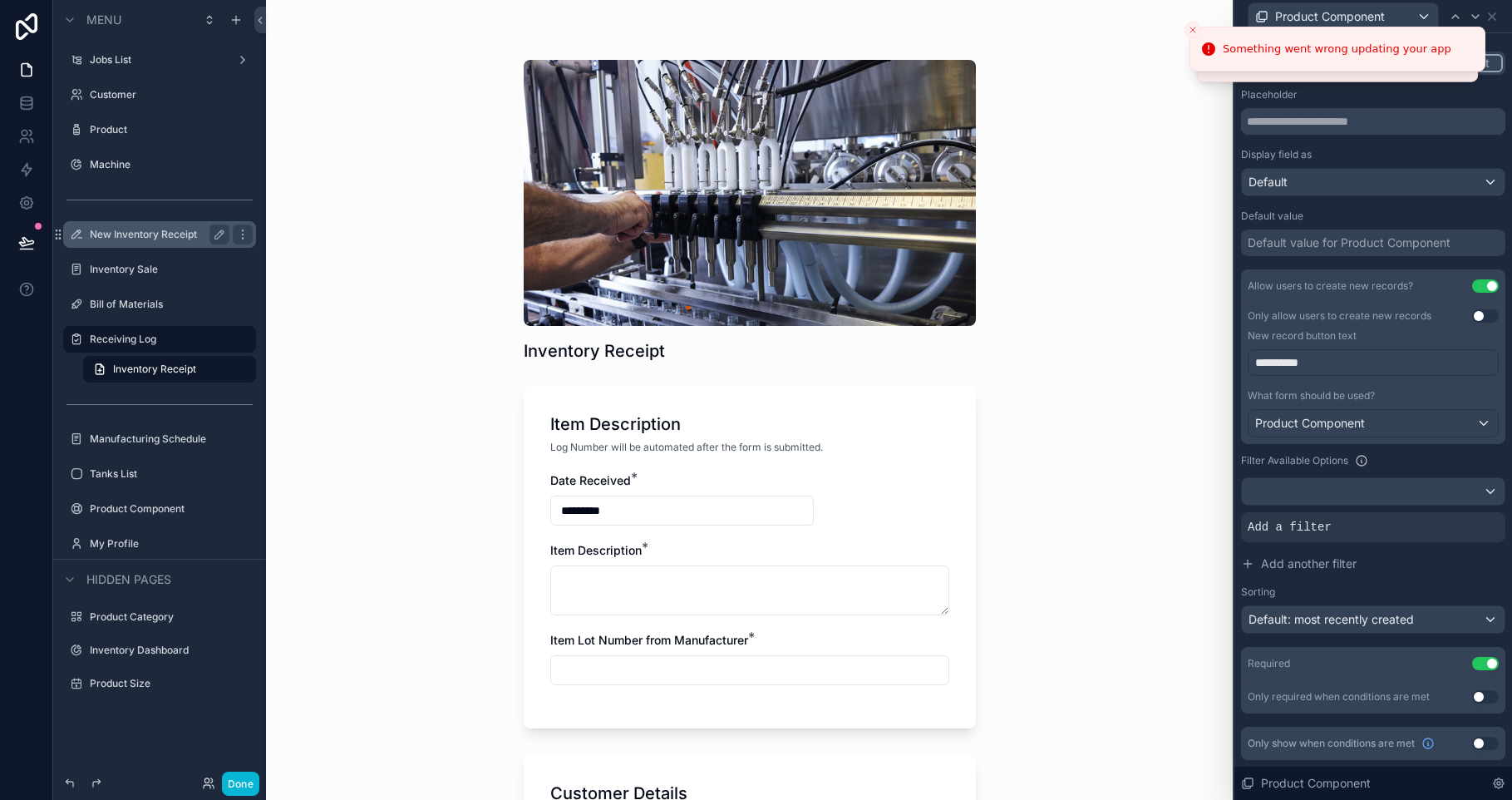
click at [1176, 458] on div "Inventory Receipt Item Description Log Number will be automated after the form …" at bounding box center [750, 400] width 967 height 800
